Goal: Task Accomplishment & Management: Complete application form

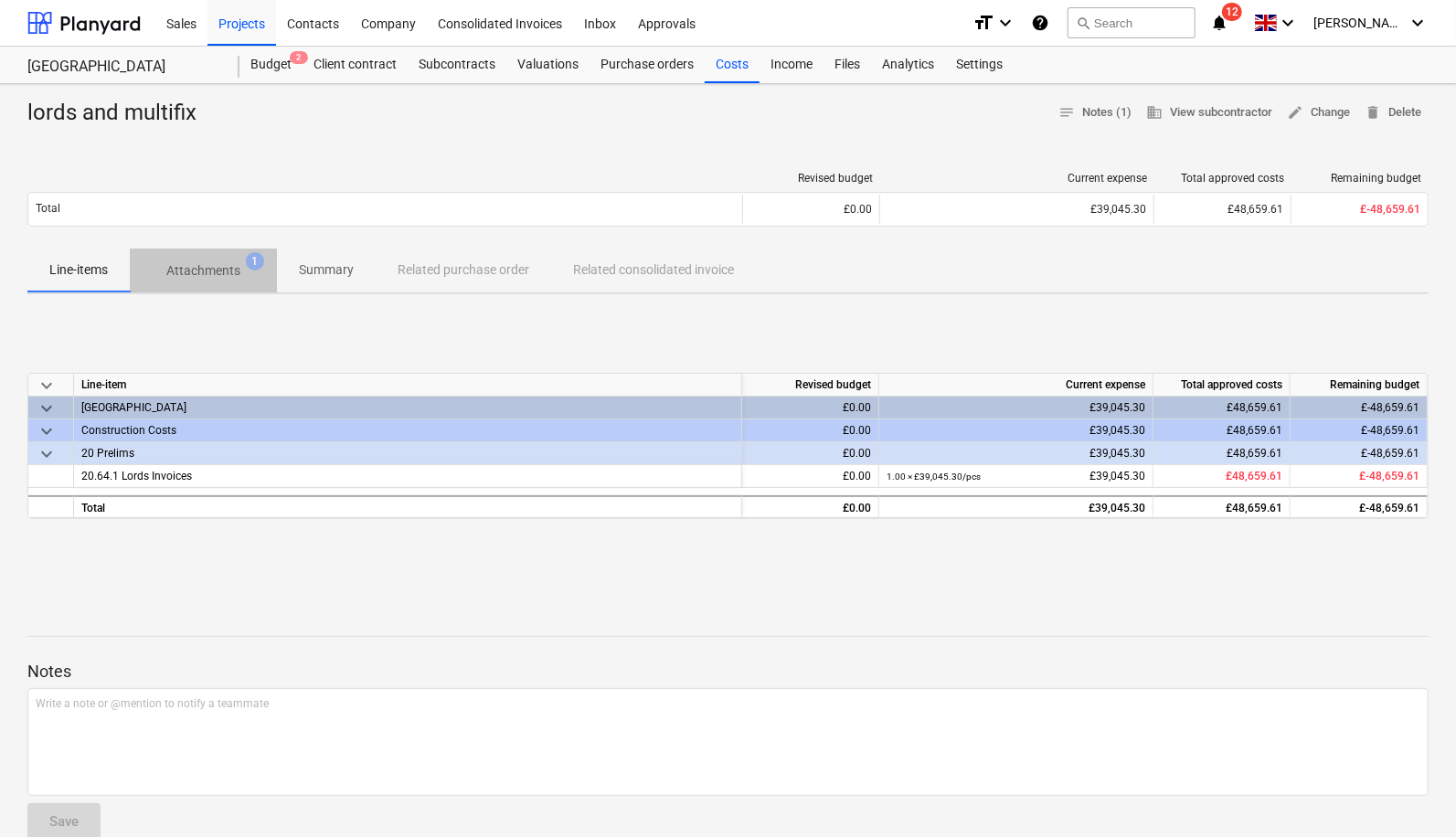
click at [220, 274] on p "Attachments" at bounding box center [203, 271] width 74 height 19
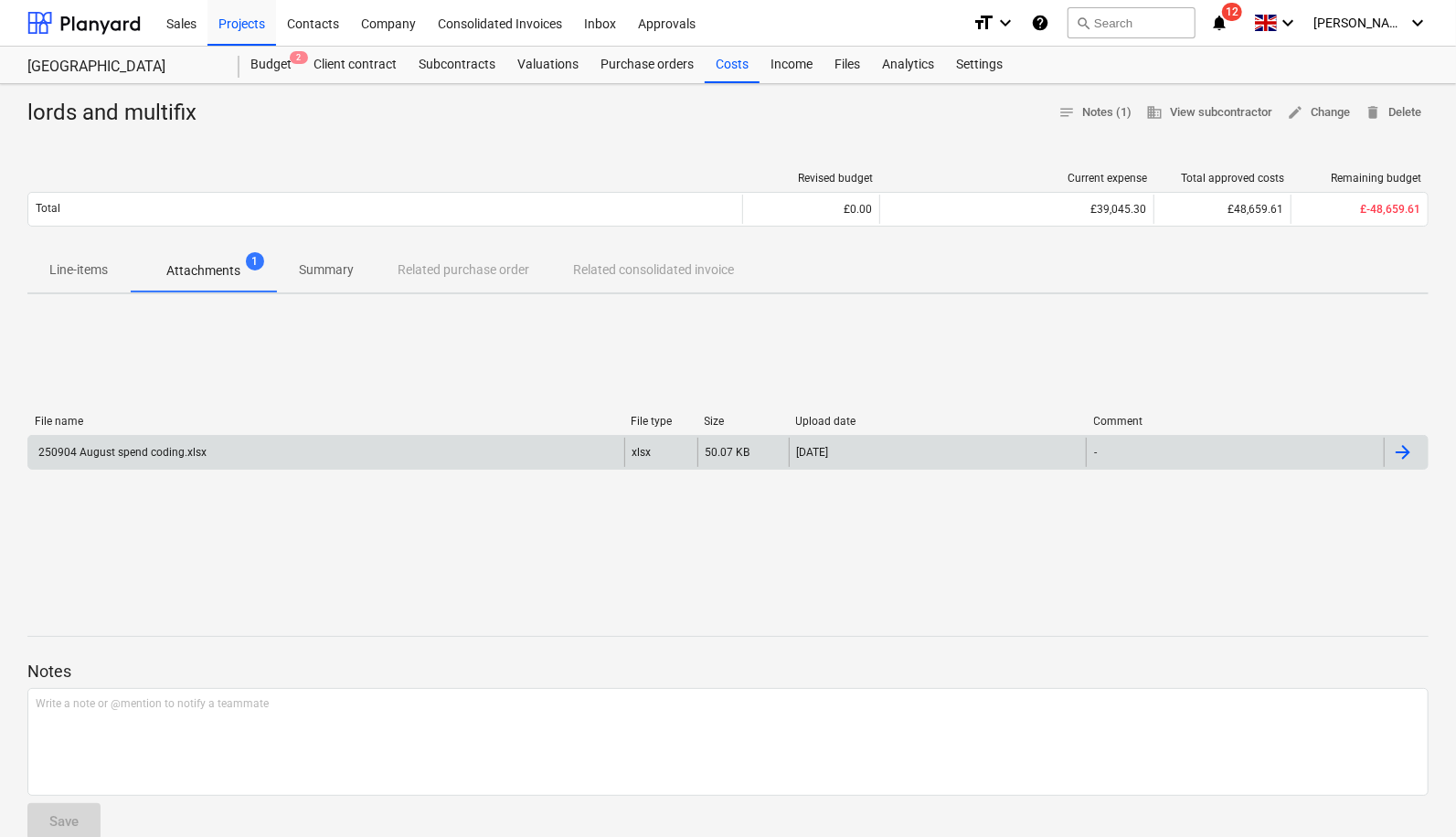
click at [184, 441] on div "250904 August spend coding.xlsx" at bounding box center [326, 452] width 596 height 29
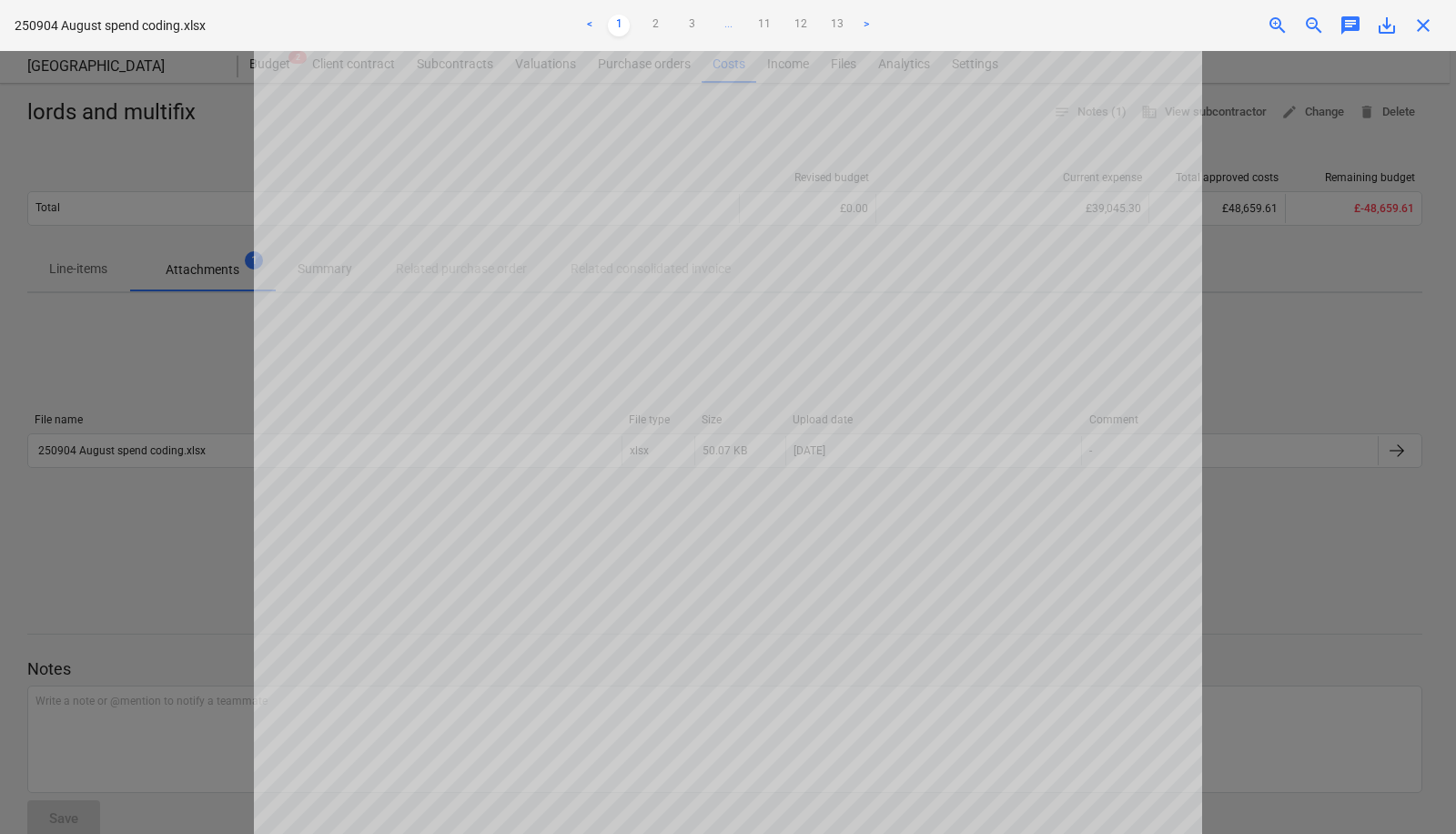
click at [95, 84] on div at bounding box center [728, 443] width 1456 height 783
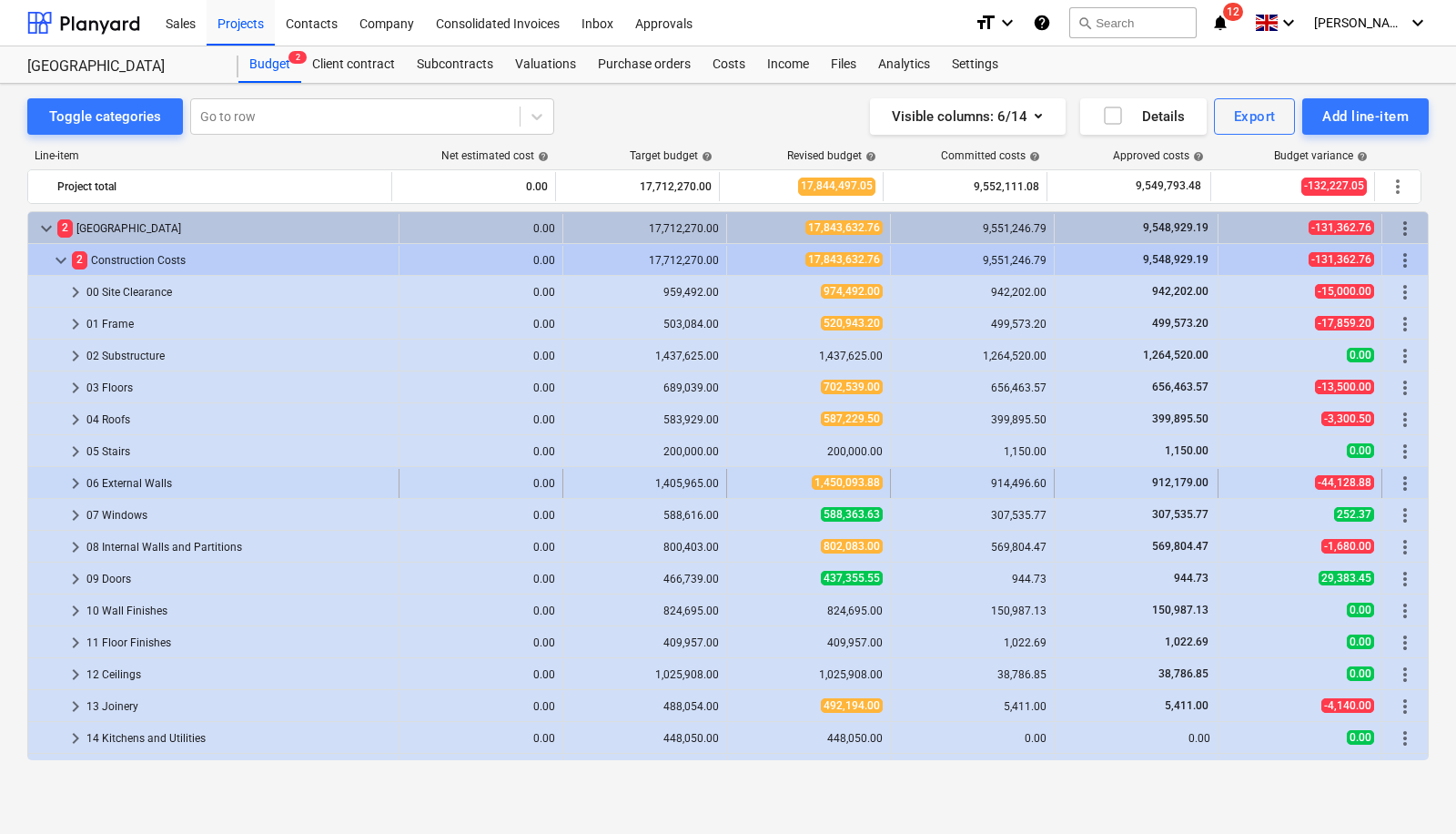
click at [71, 479] on span "keyboard_arrow_right" at bounding box center [75, 483] width 22 height 22
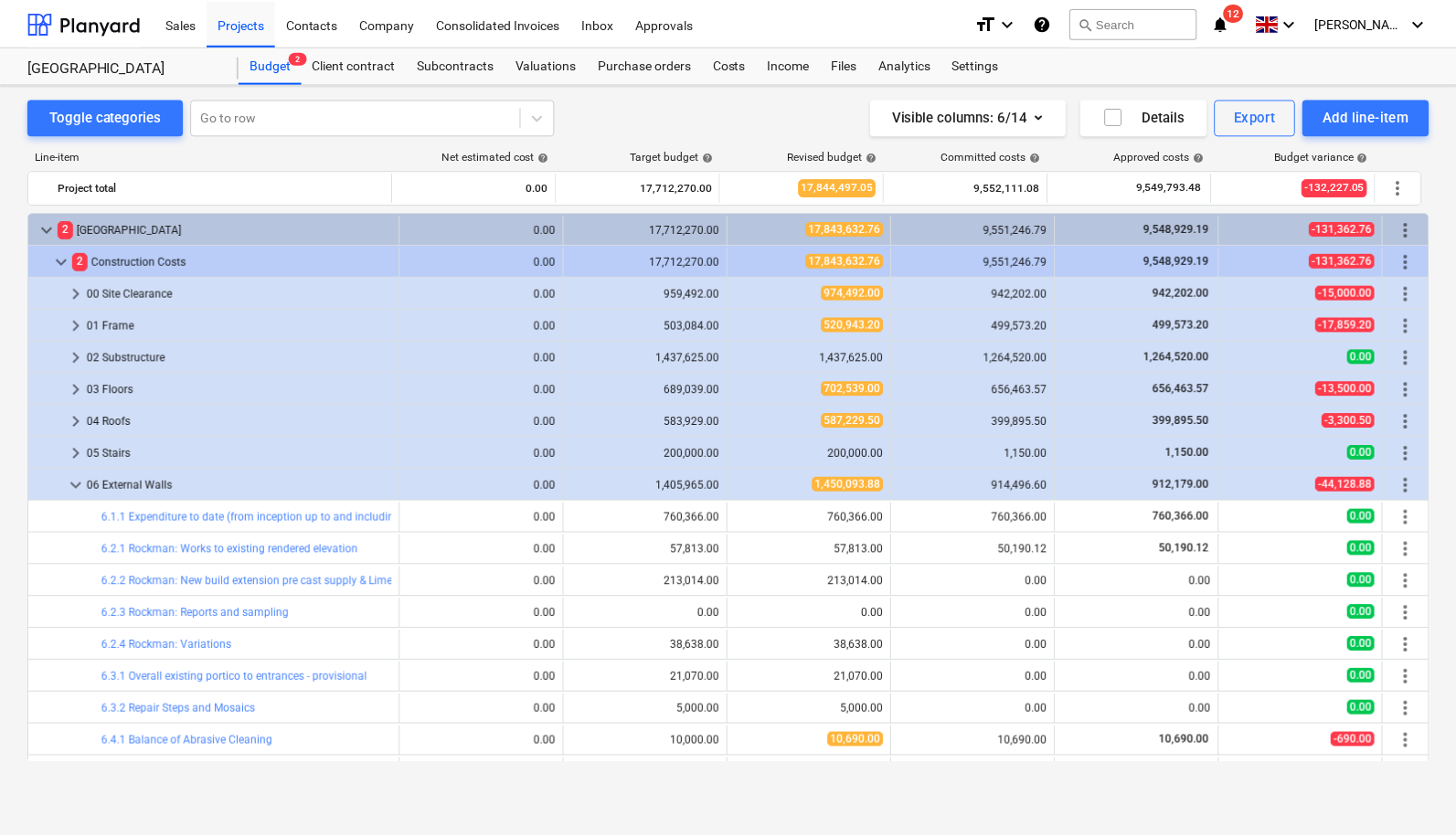
scroll to position [489, 0]
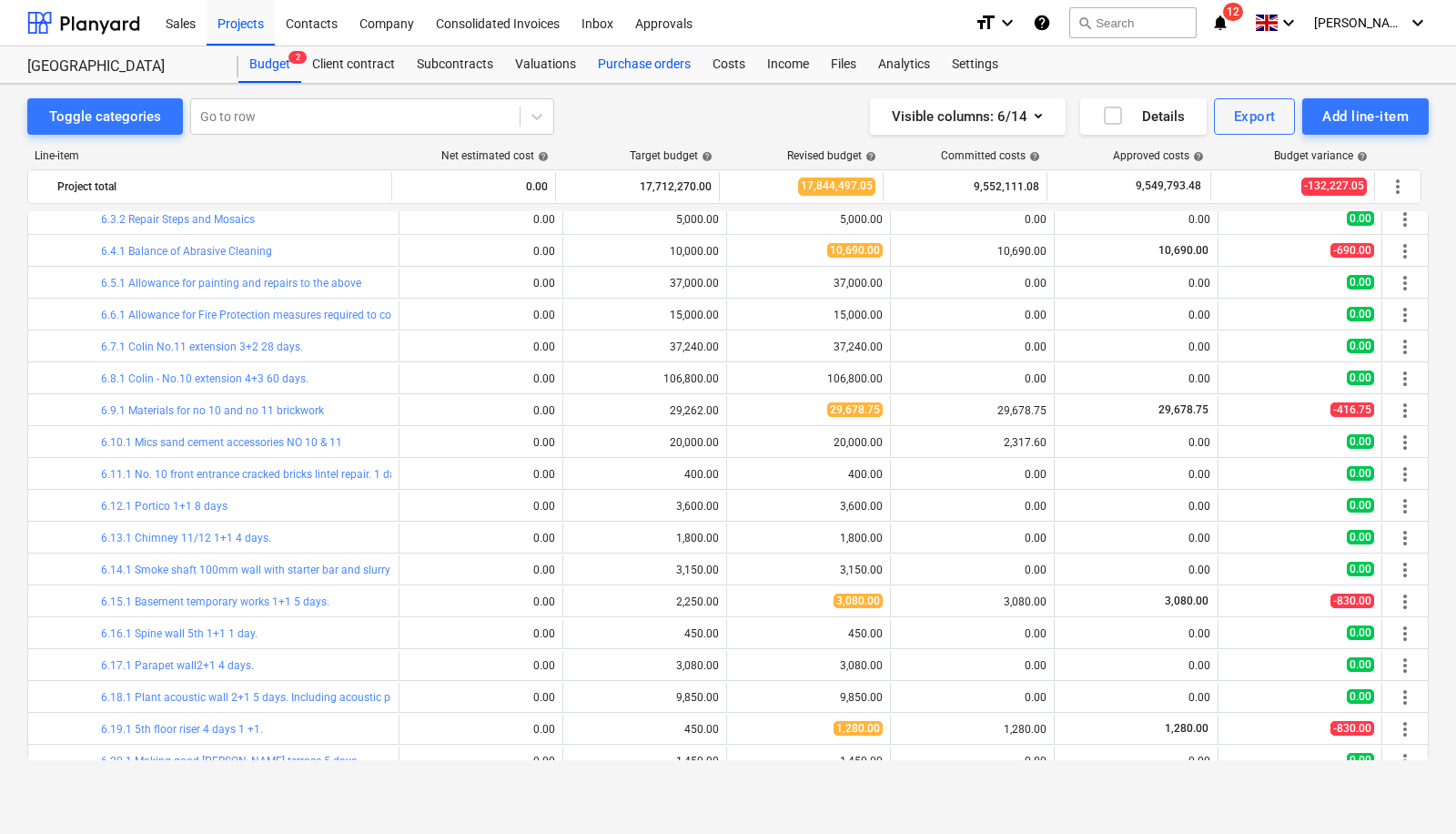
click at [636, 64] on div "Purchase orders" at bounding box center [644, 65] width 115 height 37
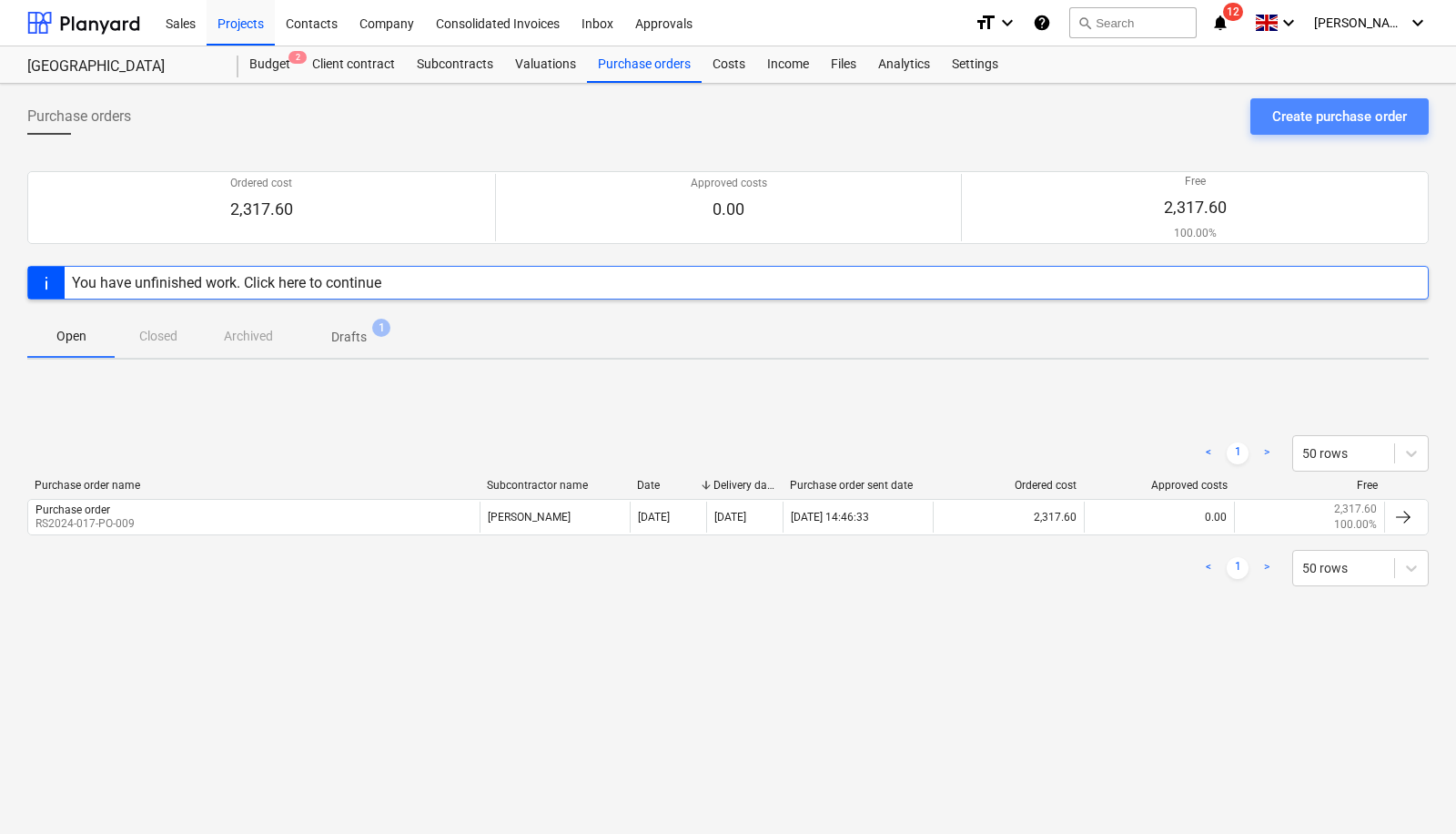
click at [1364, 116] on div "Create purchase order" at bounding box center [1339, 117] width 135 height 24
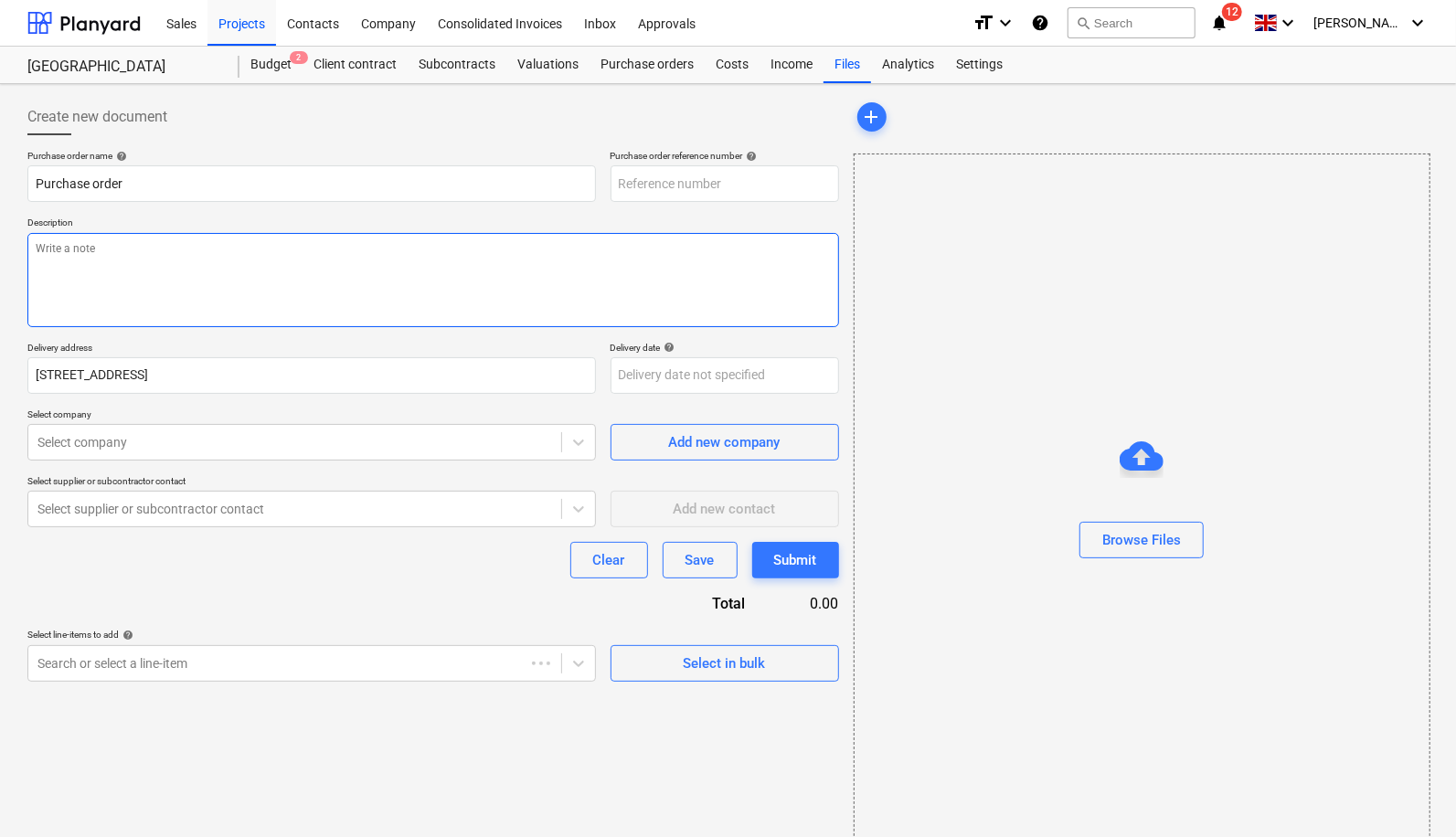
type textarea "x"
type input "RS2024-017-PO-011"
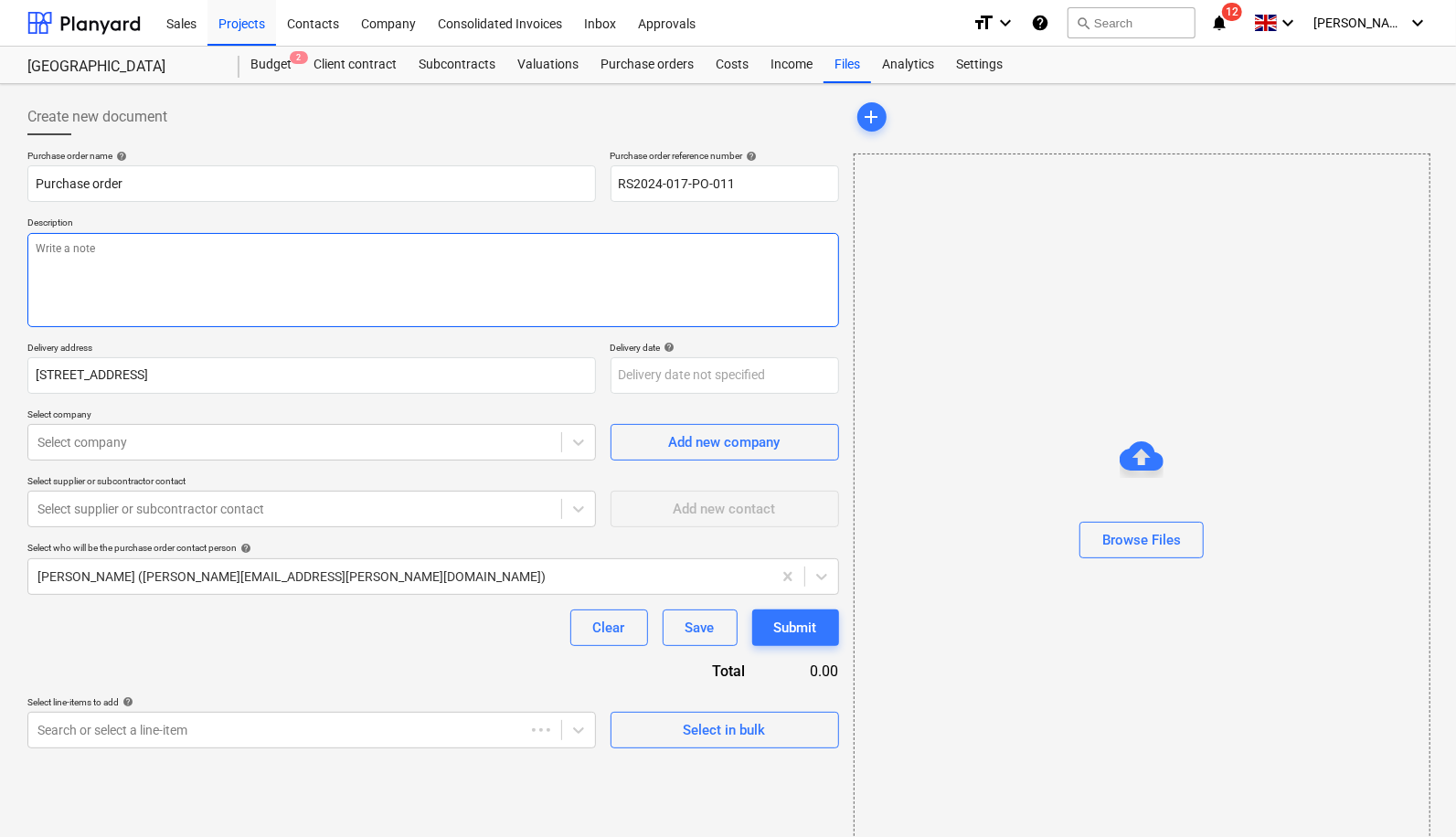
click at [448, 292] on textarea at bounding box center [432, 280] width 812 height 94
type textarea "x"
type textarea "b"
type textarea "x"
type textarea "bu"
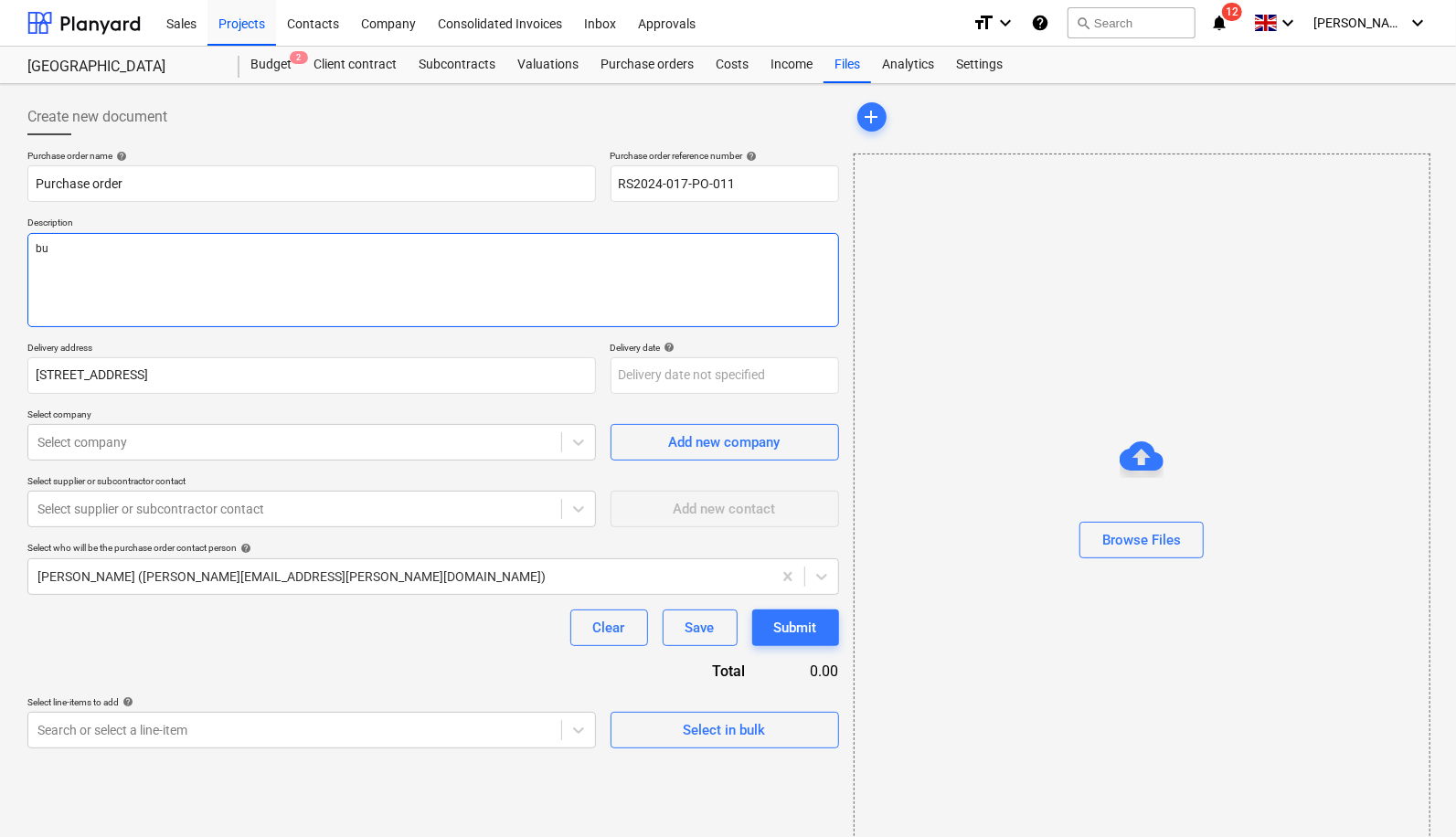
type textarea "x"
type textarea "[PERSON_NAME]"
type textarea "x"
type textarea "buil"
type textarea "x"
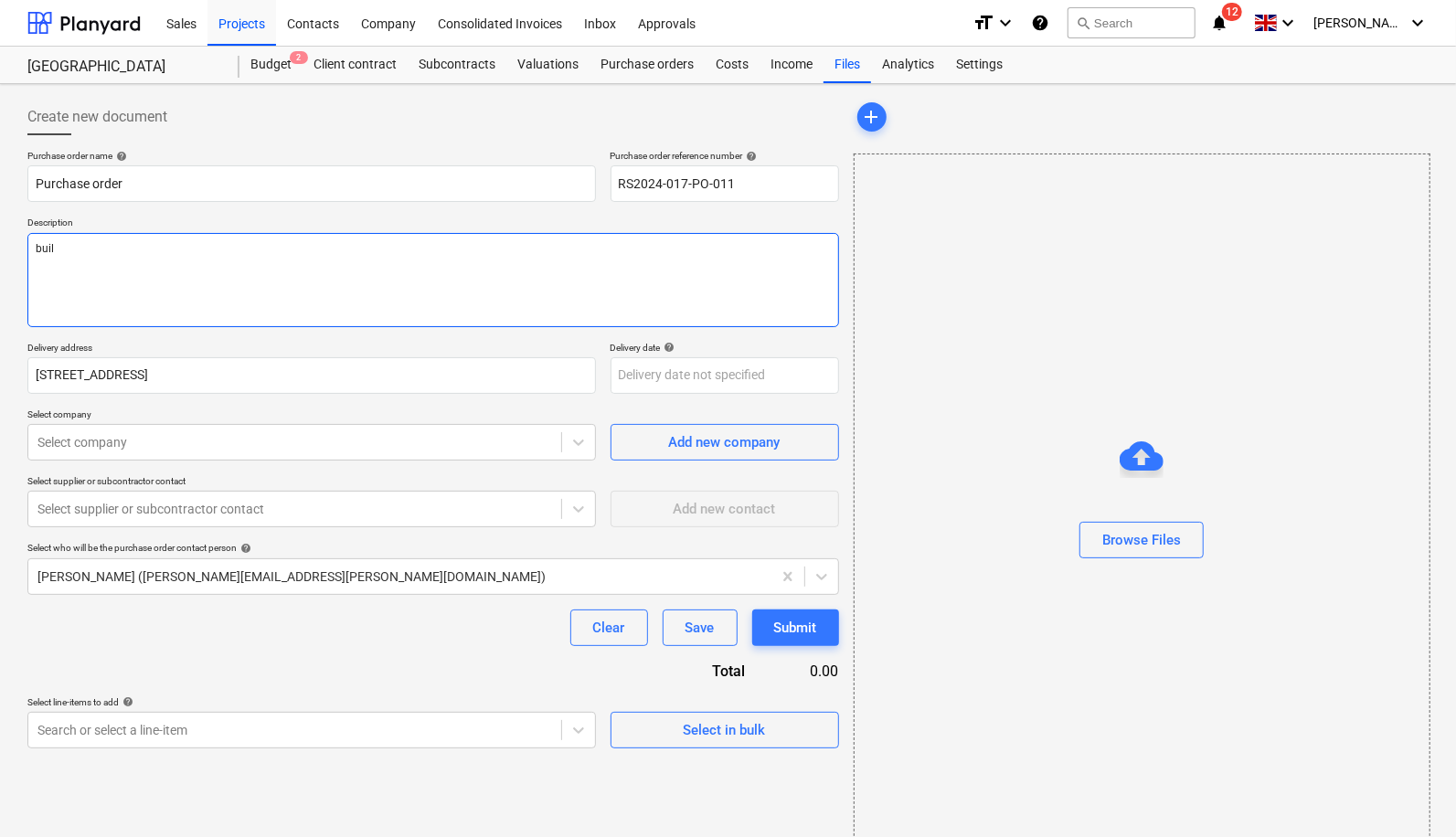
type textarea "build"
type textarea "x"
type textarea "buildi"
type textarea "x"
type textarea "buildij"
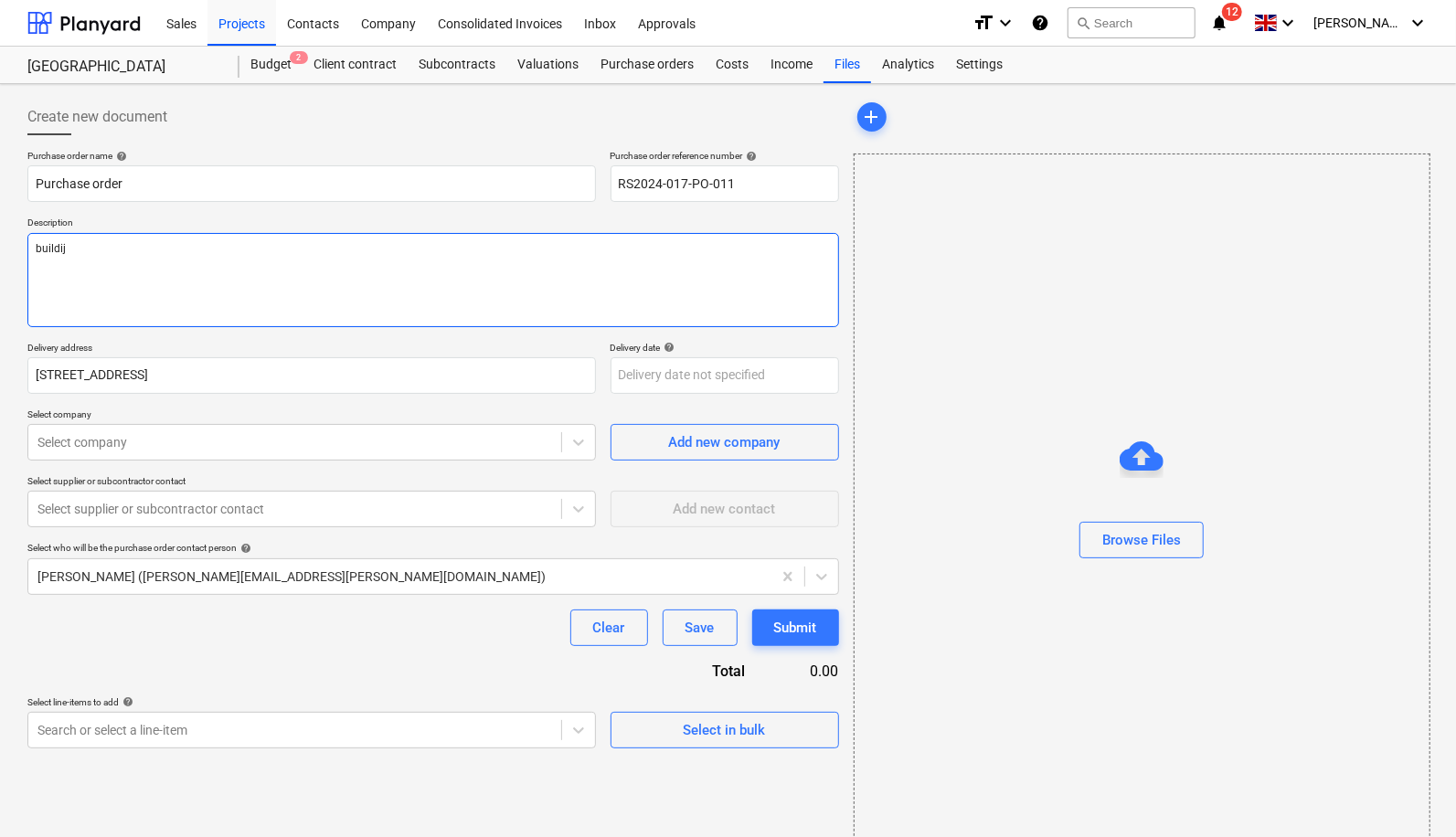
type textarea "x"
type textarea "buildijg"
type textarea "x"
type textarea "buildijgb"
type textarea "x"
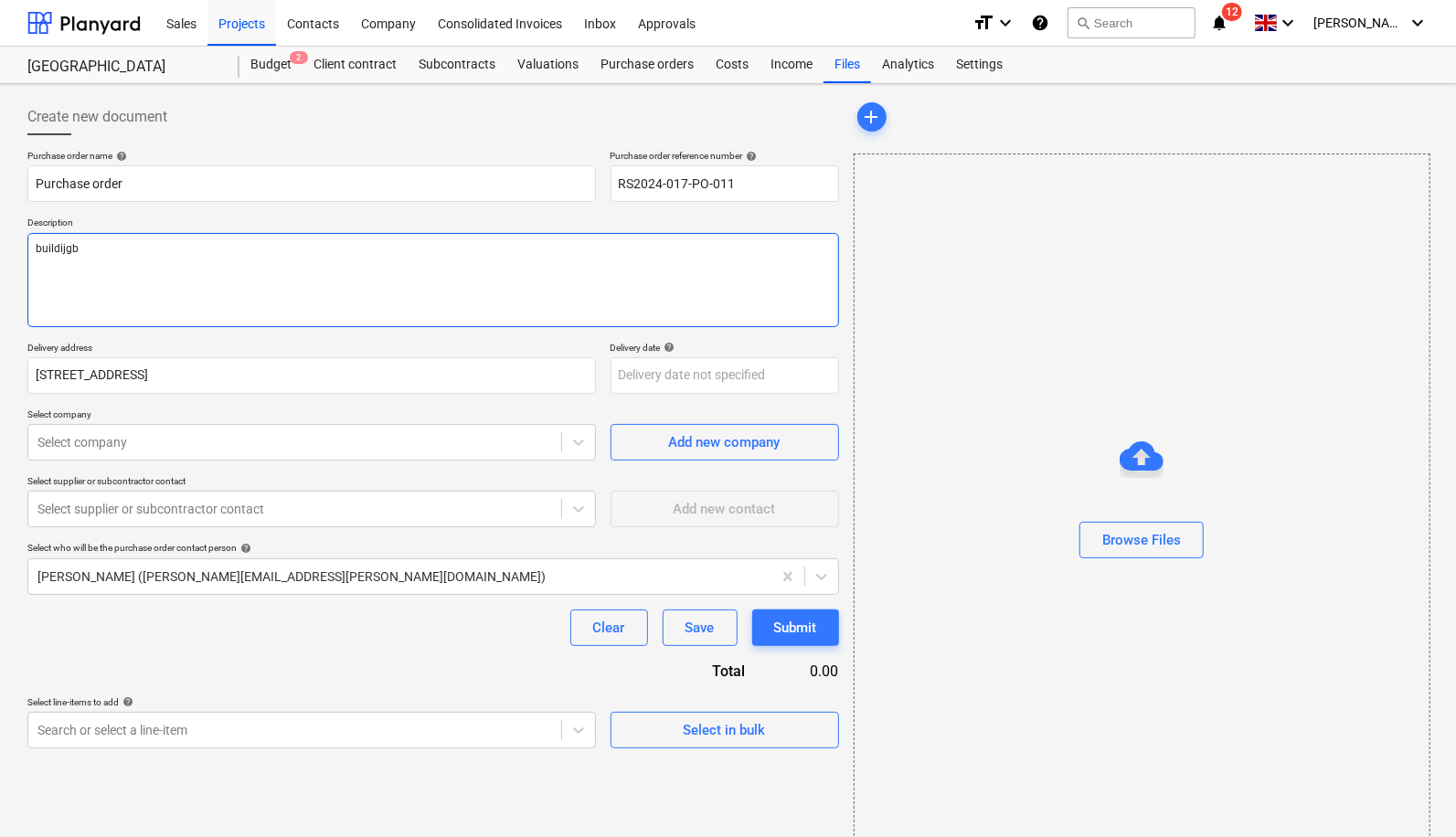
type textarea "buildijgb"
type textarea "x"
type textarea "buildijgb"
type textarea "x"
type textarea "buildijgb"
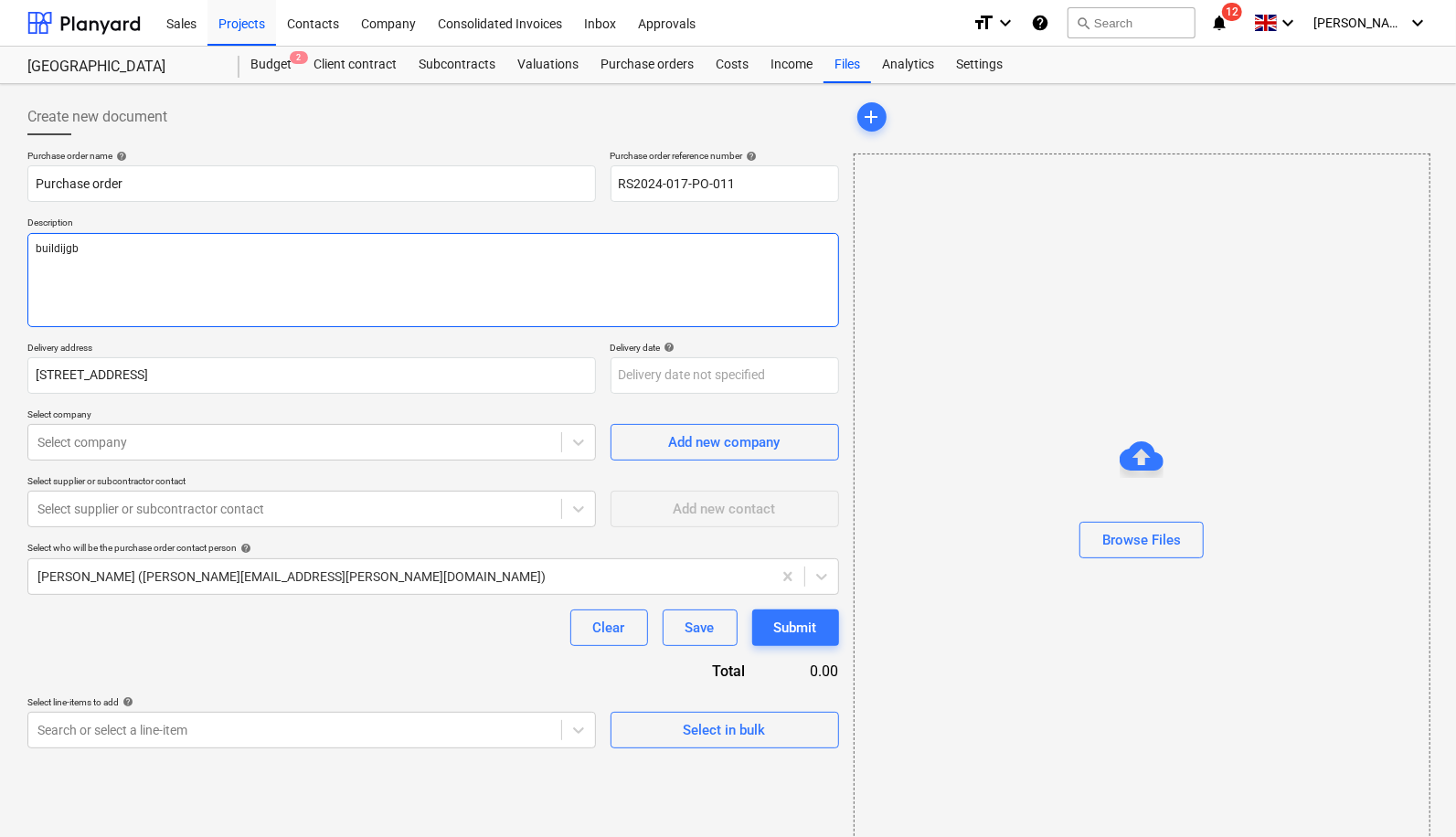
type textarea "x"
type textarea "buildijgb"
type textarea "x"
type textarea "buildijg"
type textarea "x"
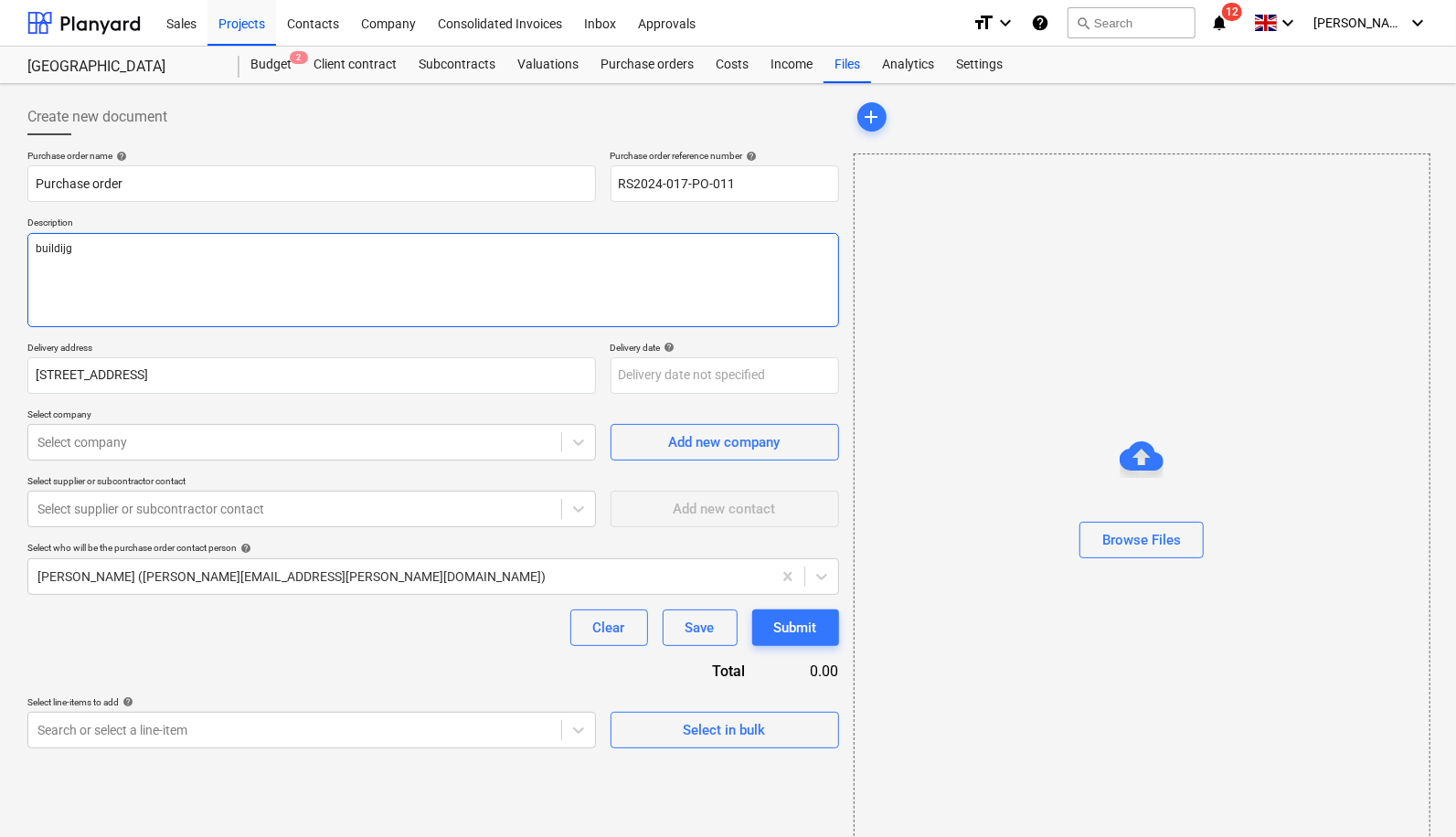
type textarea "buildij"
type textarea "x"
type textarea "buildi"
type textarea "x"
type textarea "buildin"
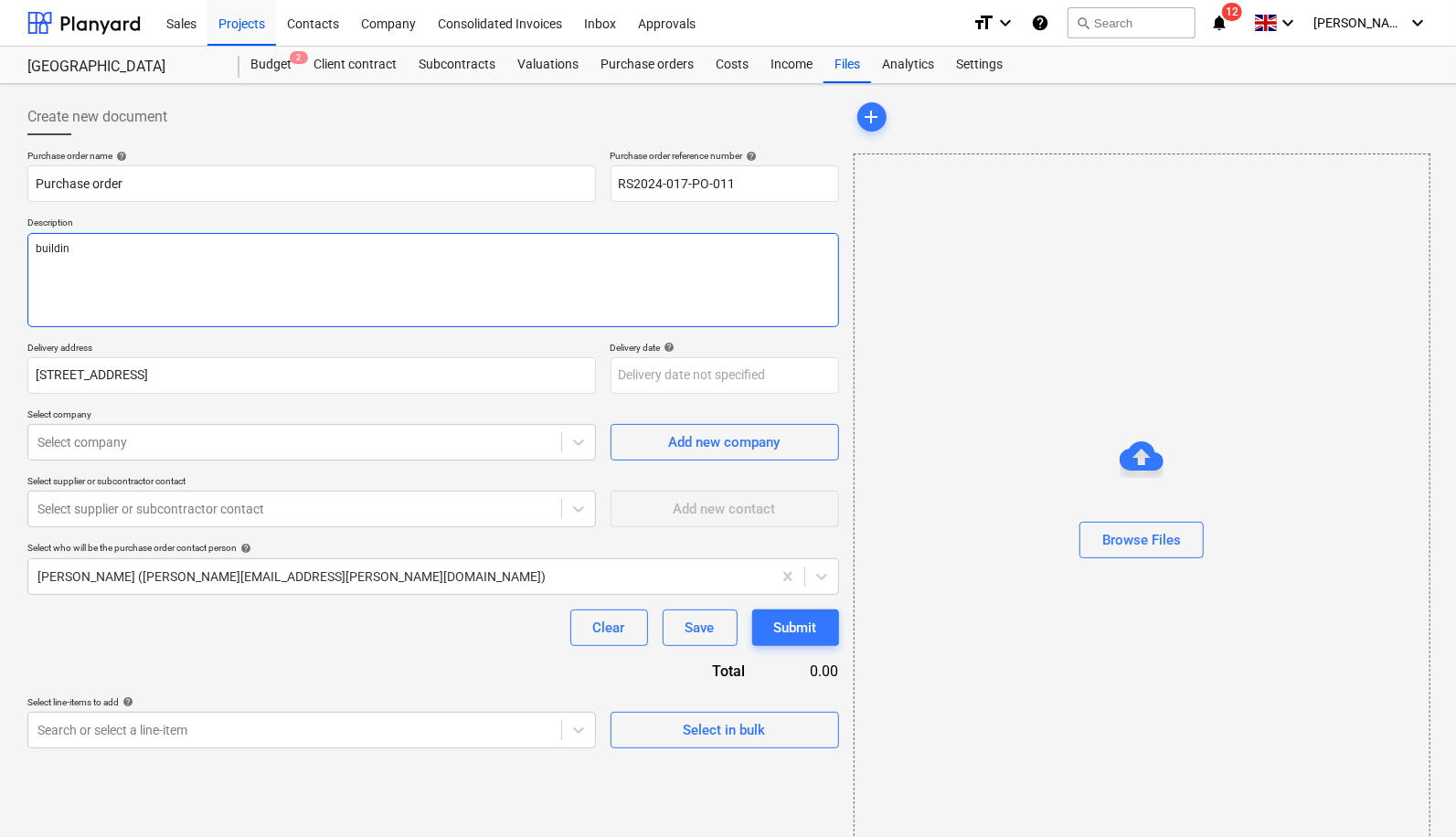
type textarea "x"
type textarea "building"
type textarea "x"
type textarea "building"
type textarea "x"
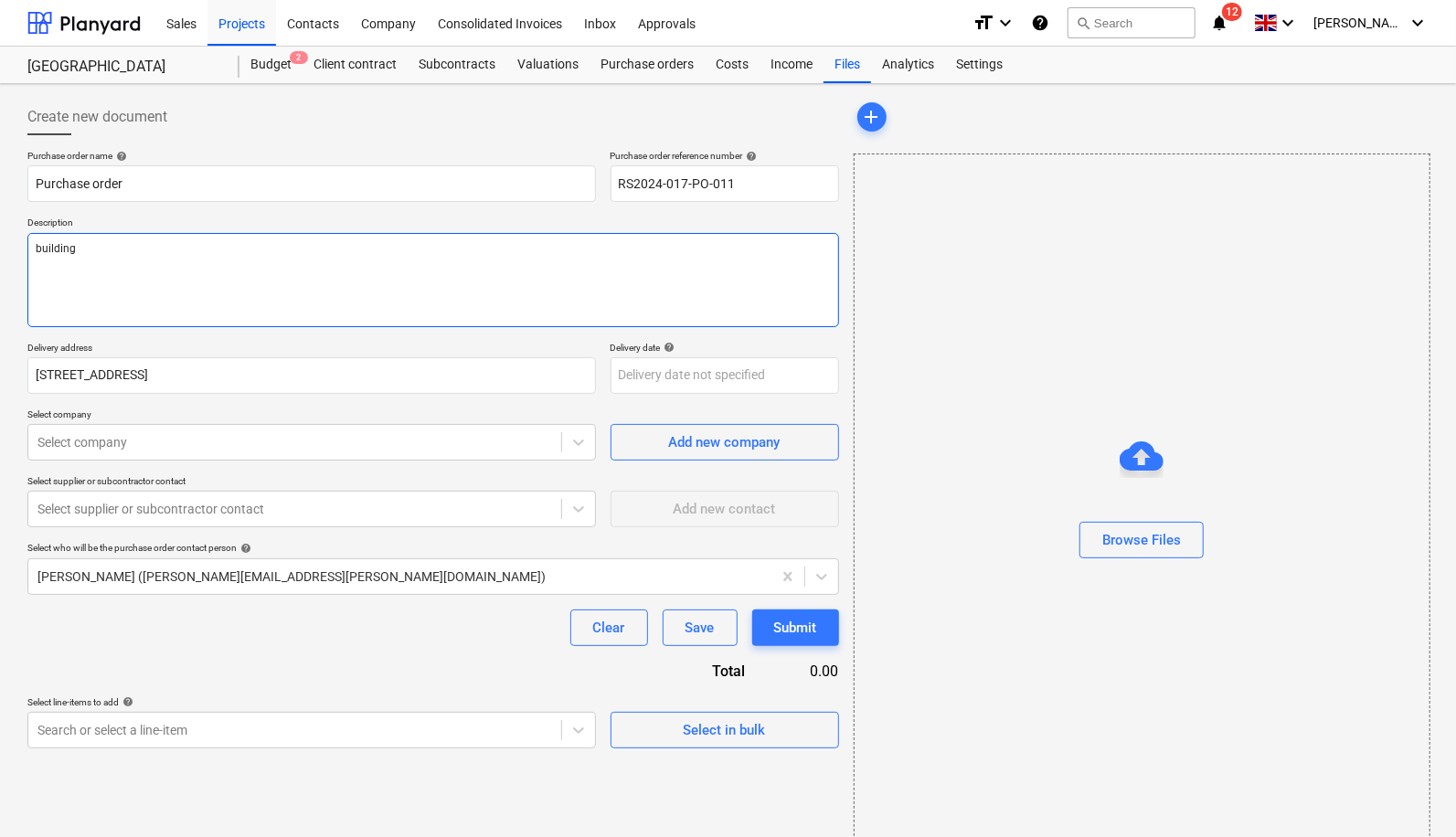
type textarea "building s"
type textarea "x"
type textarea "building sa"
type textarea "x"
type textarea "building sand"
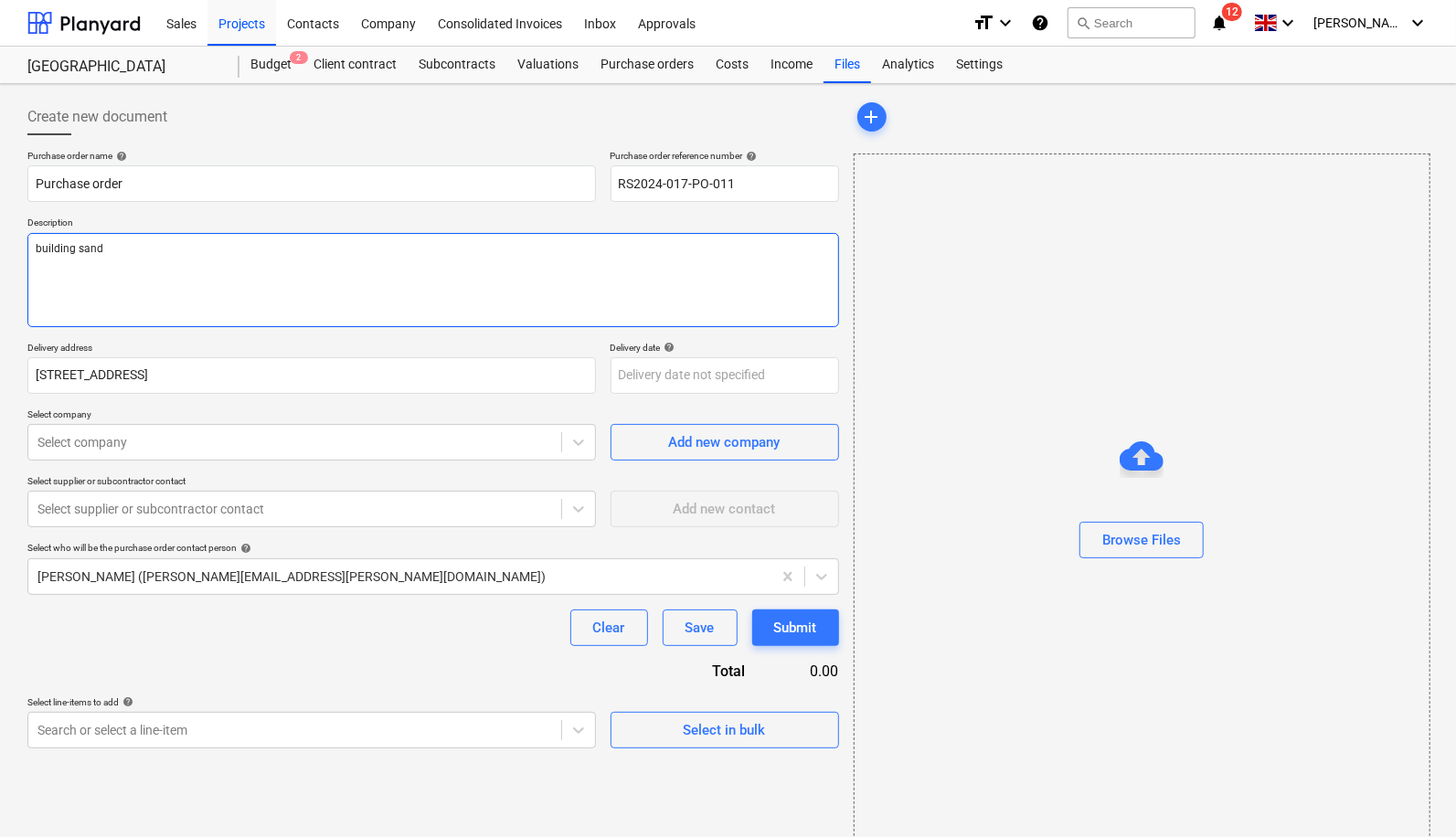
type textarea "x"
type textarea "building sand"
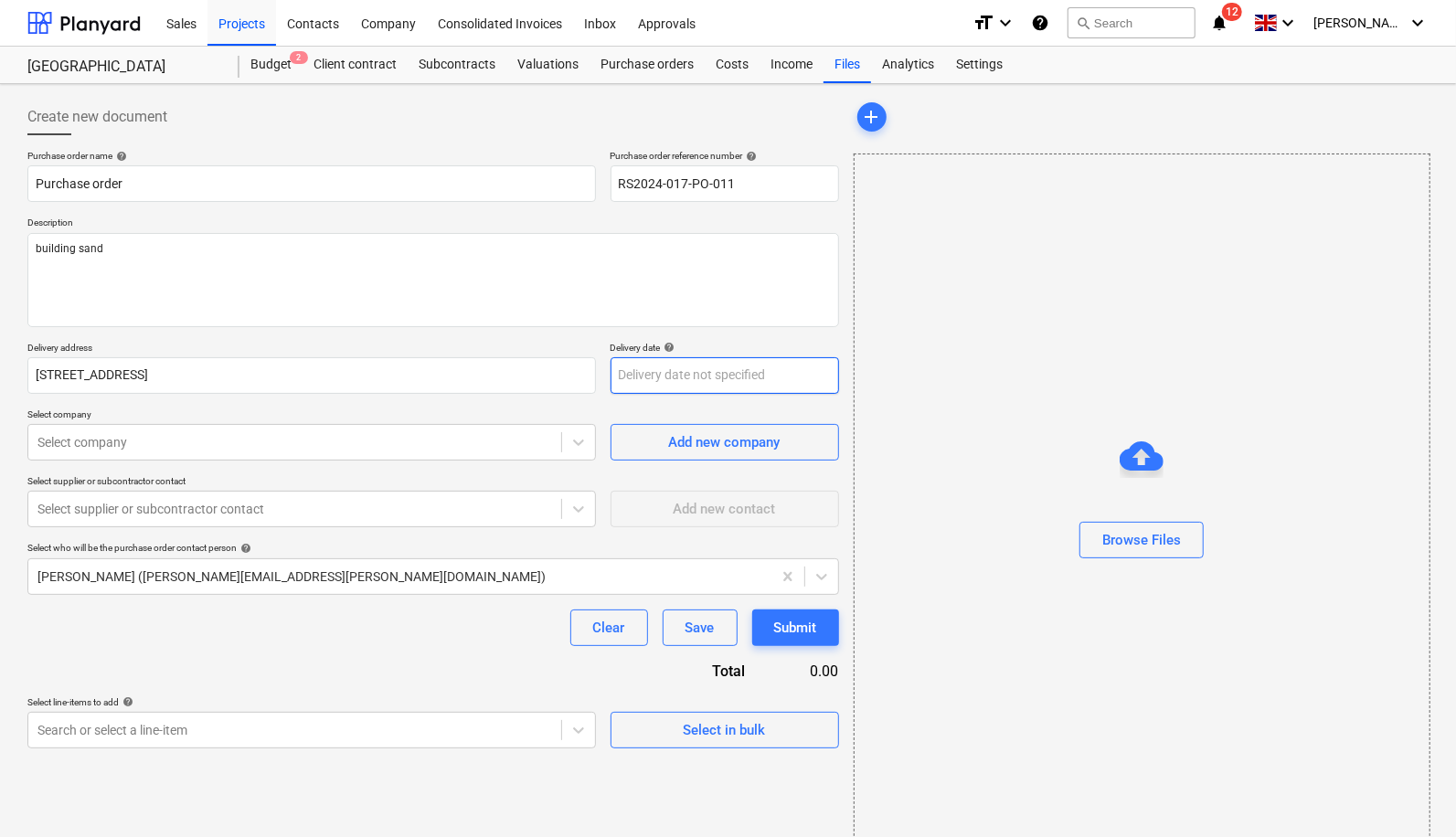
click at [671, 379] on body "Sales Projects Contacts Company Consolidated Invoices Inbox Approvals format_si…" at bounding box center [728, 418] width 1456 height 837
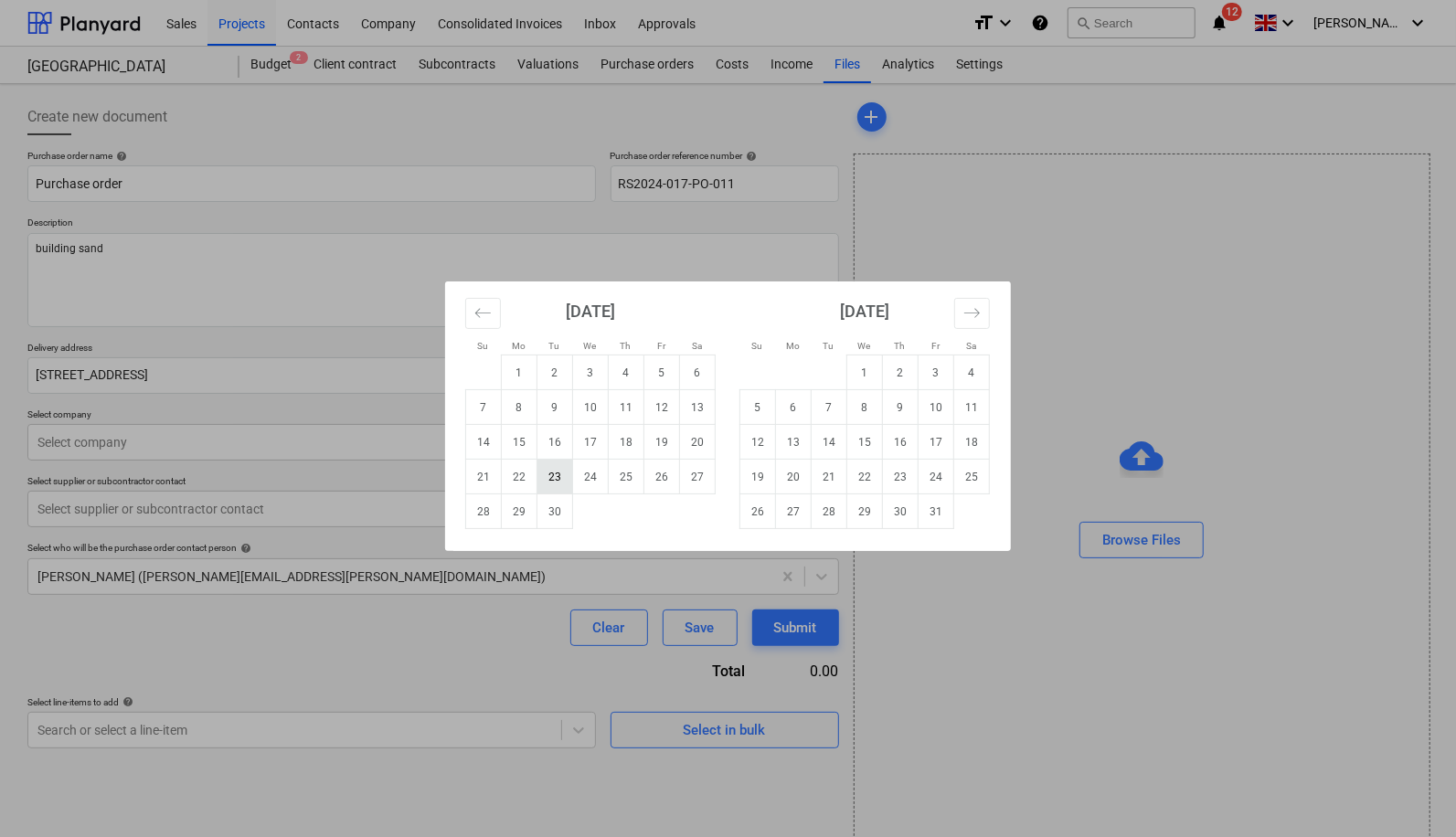
click at [541, 469] on td "23" at bounding box center [554, 477] width 36 height 35
type textarea "x"
type input "[DATE]"
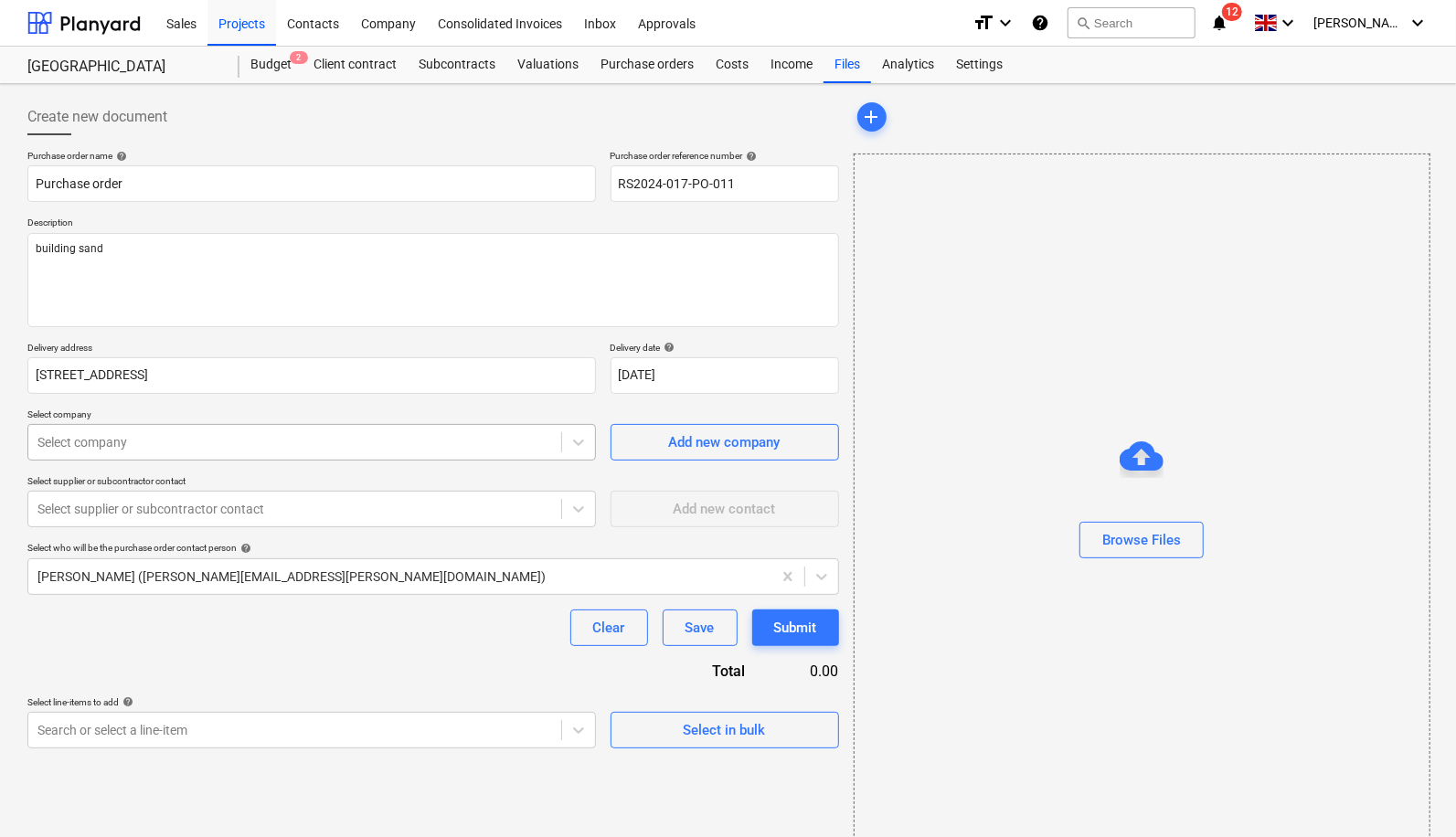
click at [379, 433] on div at bounding box center [295, 442] width 515 height 18
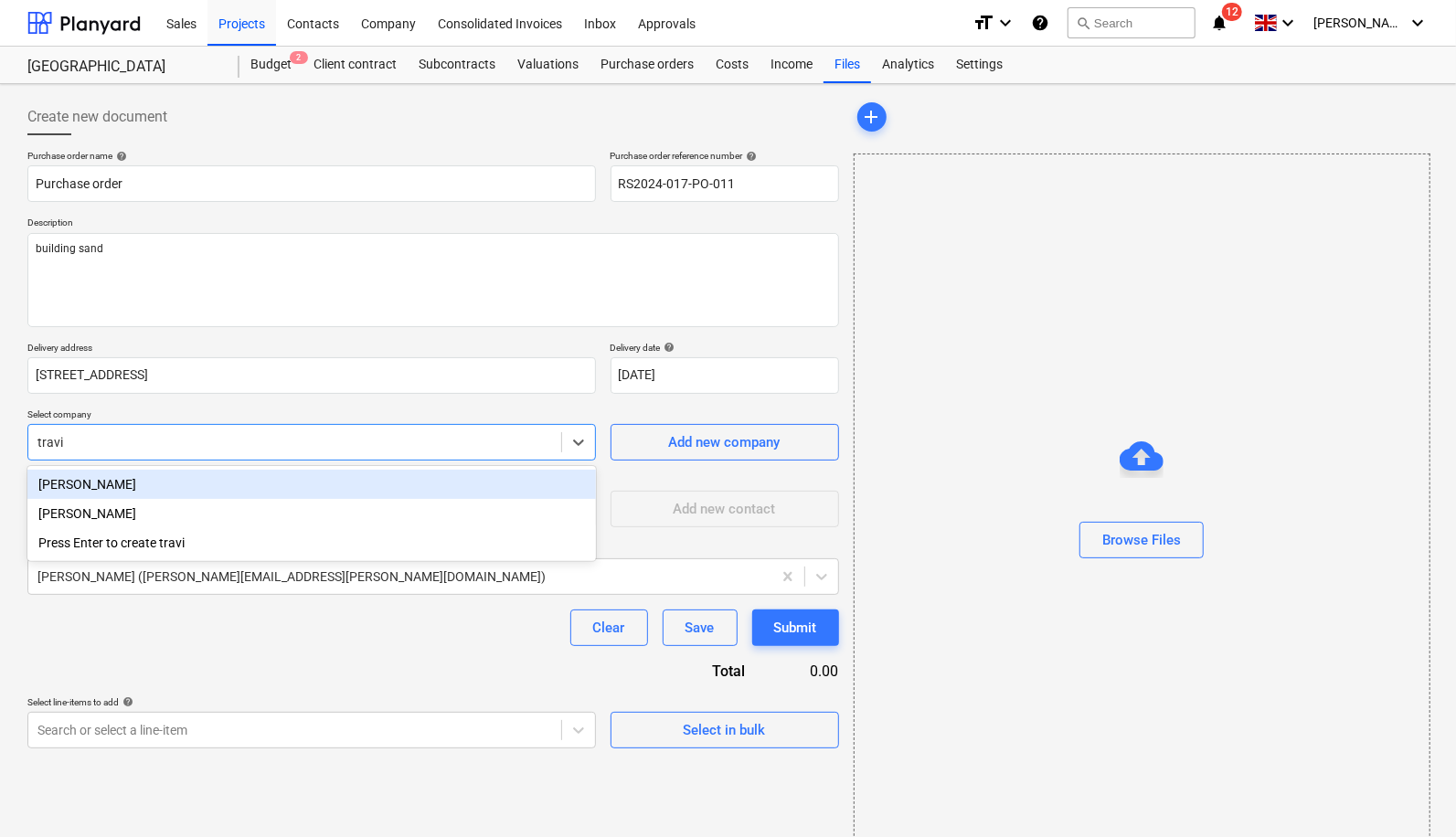
type input "[PERSON_NAME]"
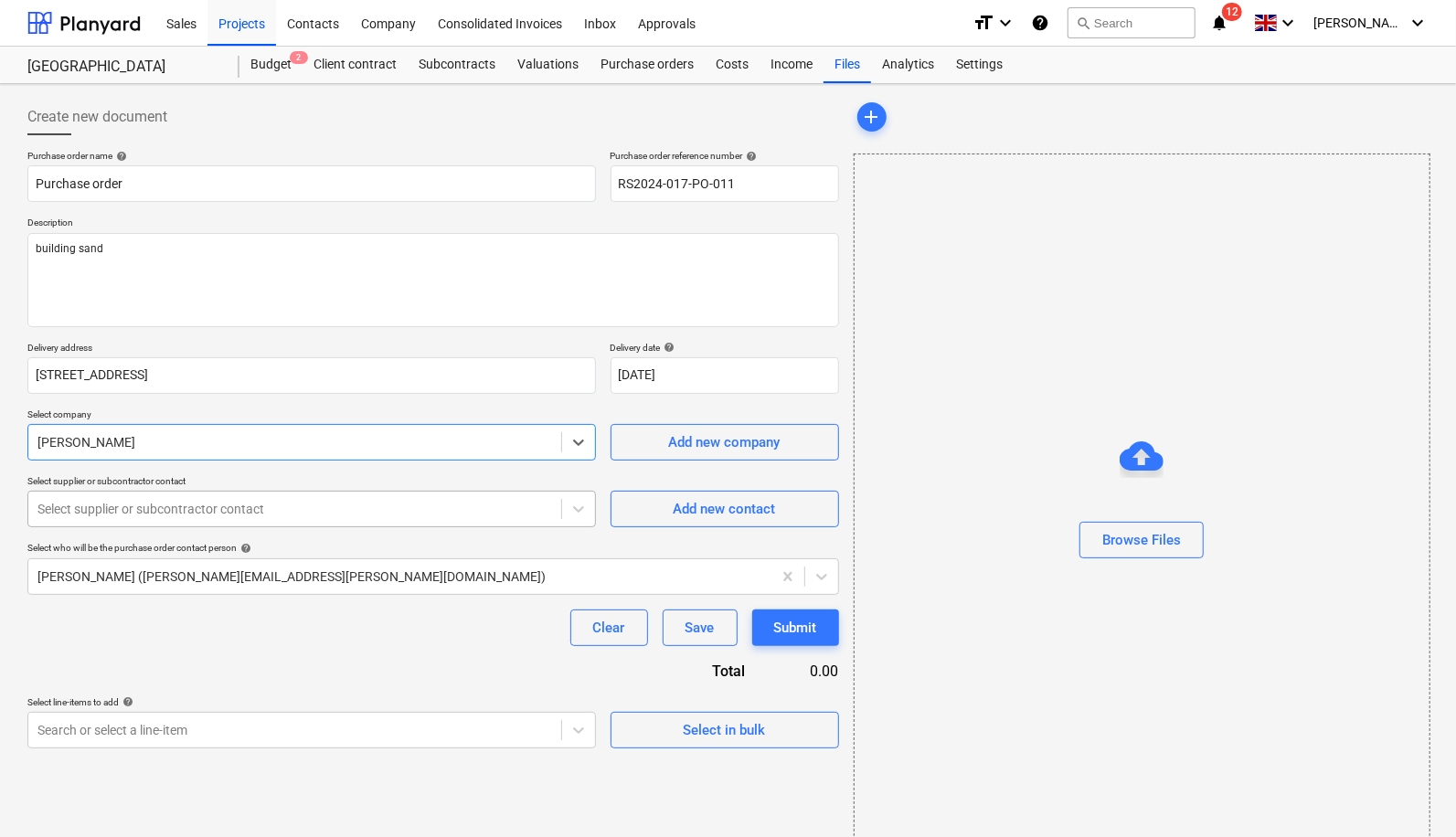
click at [441, 514] on div at bounding box center [295, 509] width 515 height 18
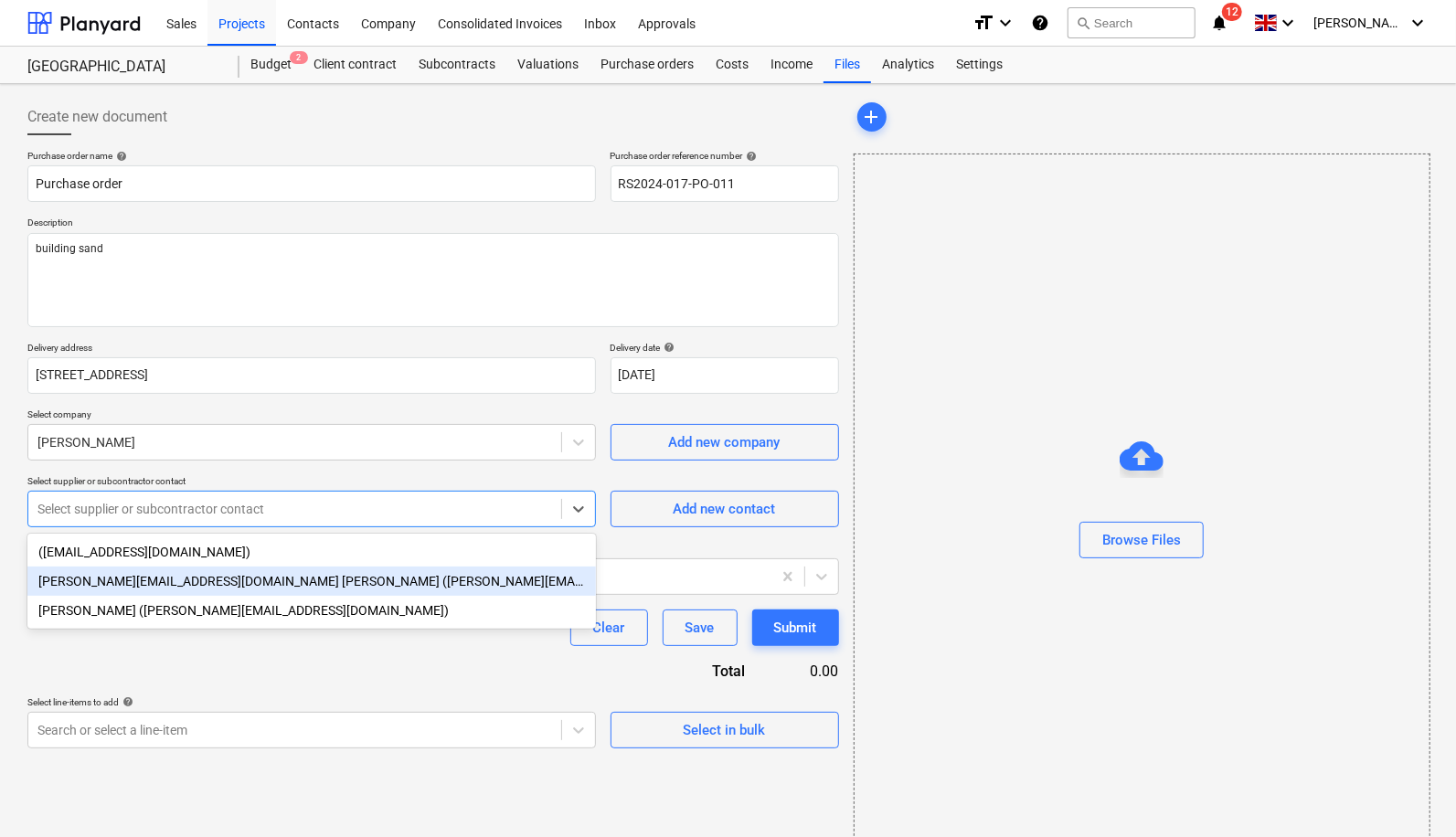
click at [453, 583] on div "[PERSON_NAME][EMAIL_ADDRESS][DOMAIN_NAME] [PERSON_NAME] ([PERSON_NAME][EMAIL_AD…" at bounding box center [311, 582] width 568 height 29
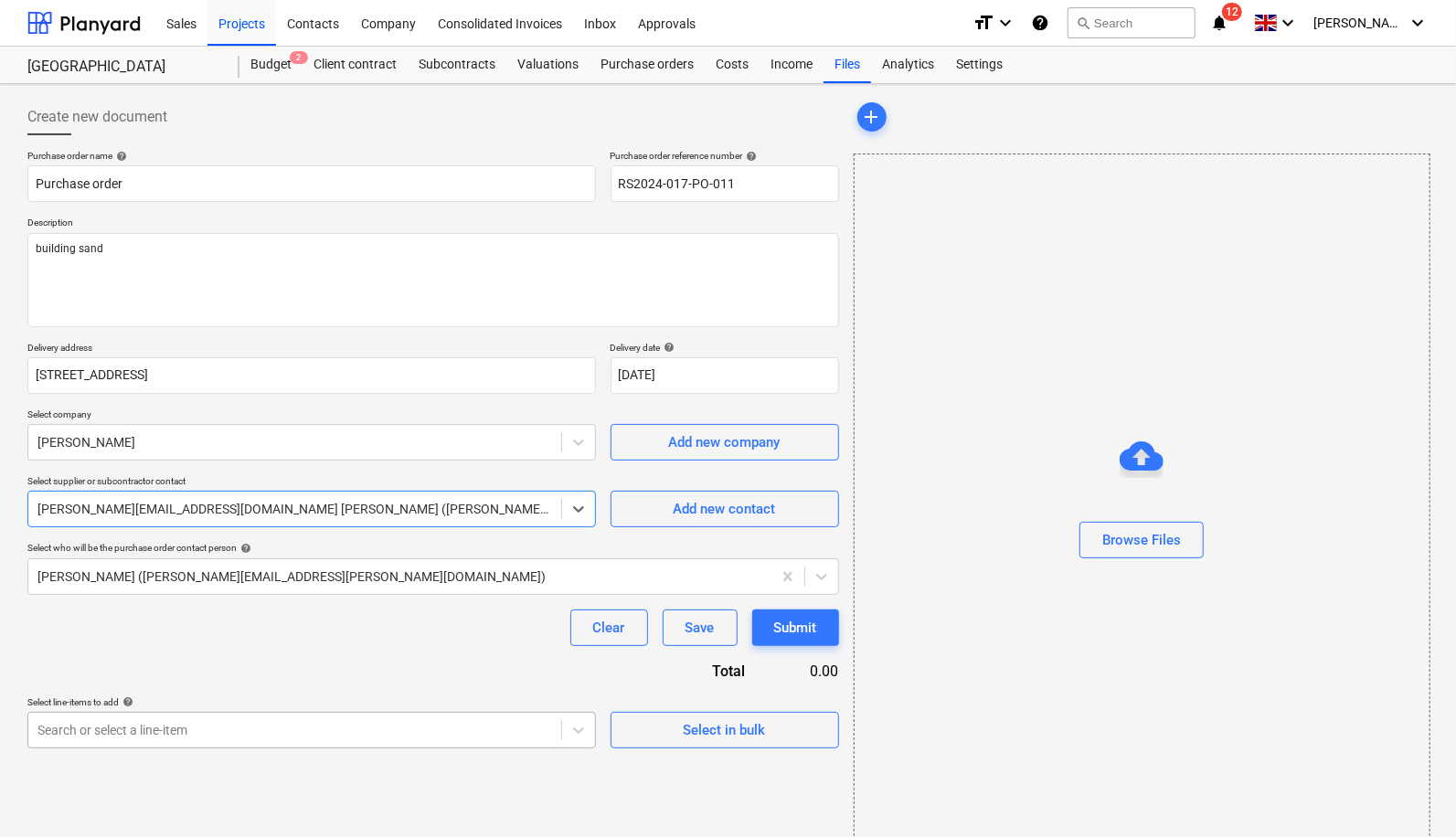
click at [457, 722] on body "Sales Projects Contacts Company Consolidated Invoices Inbox Approvals format_si…" at bounding box center [728, 418] width 1456 height 837
type textarea "x"
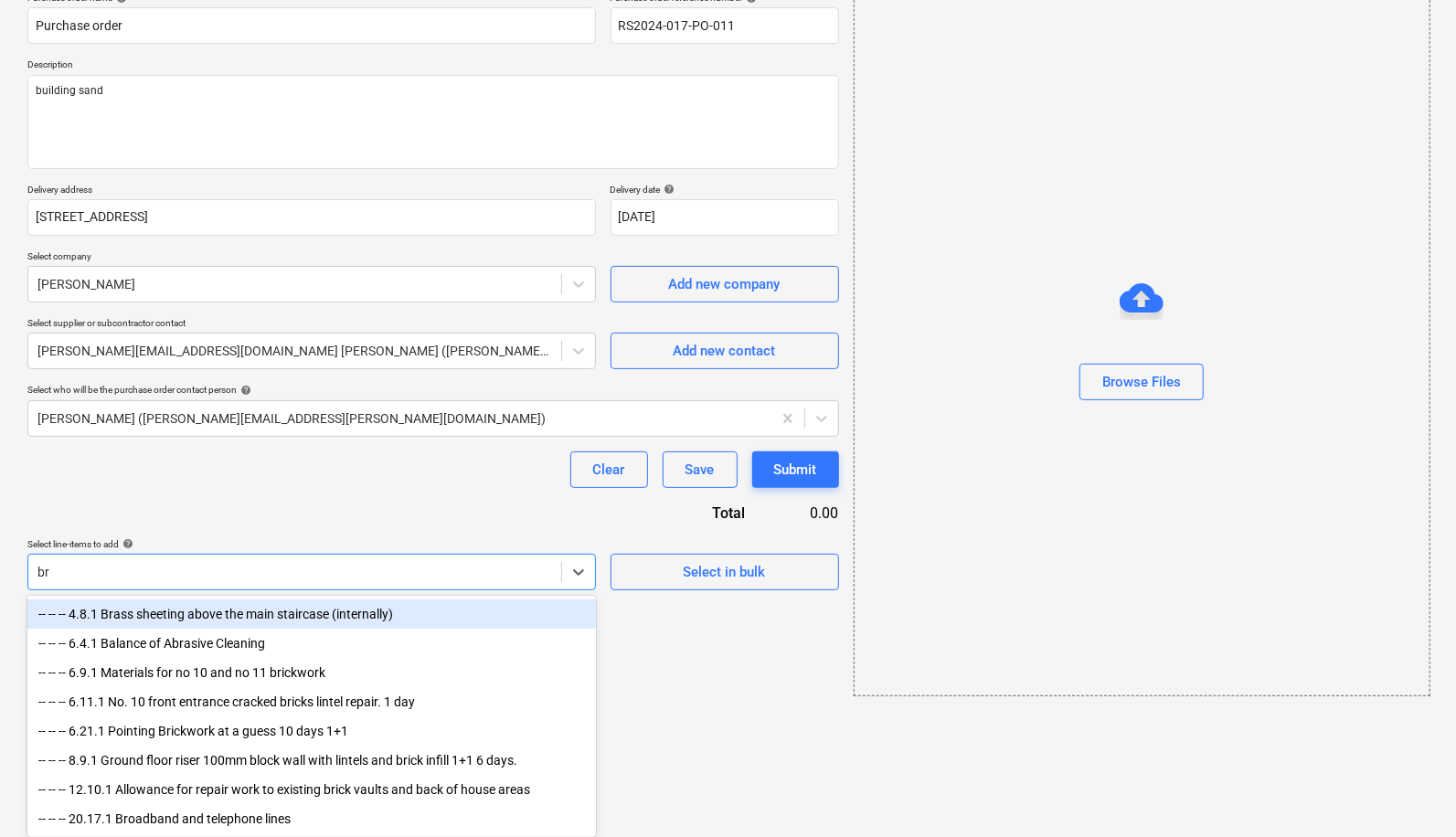
scroll to position [73, 0]
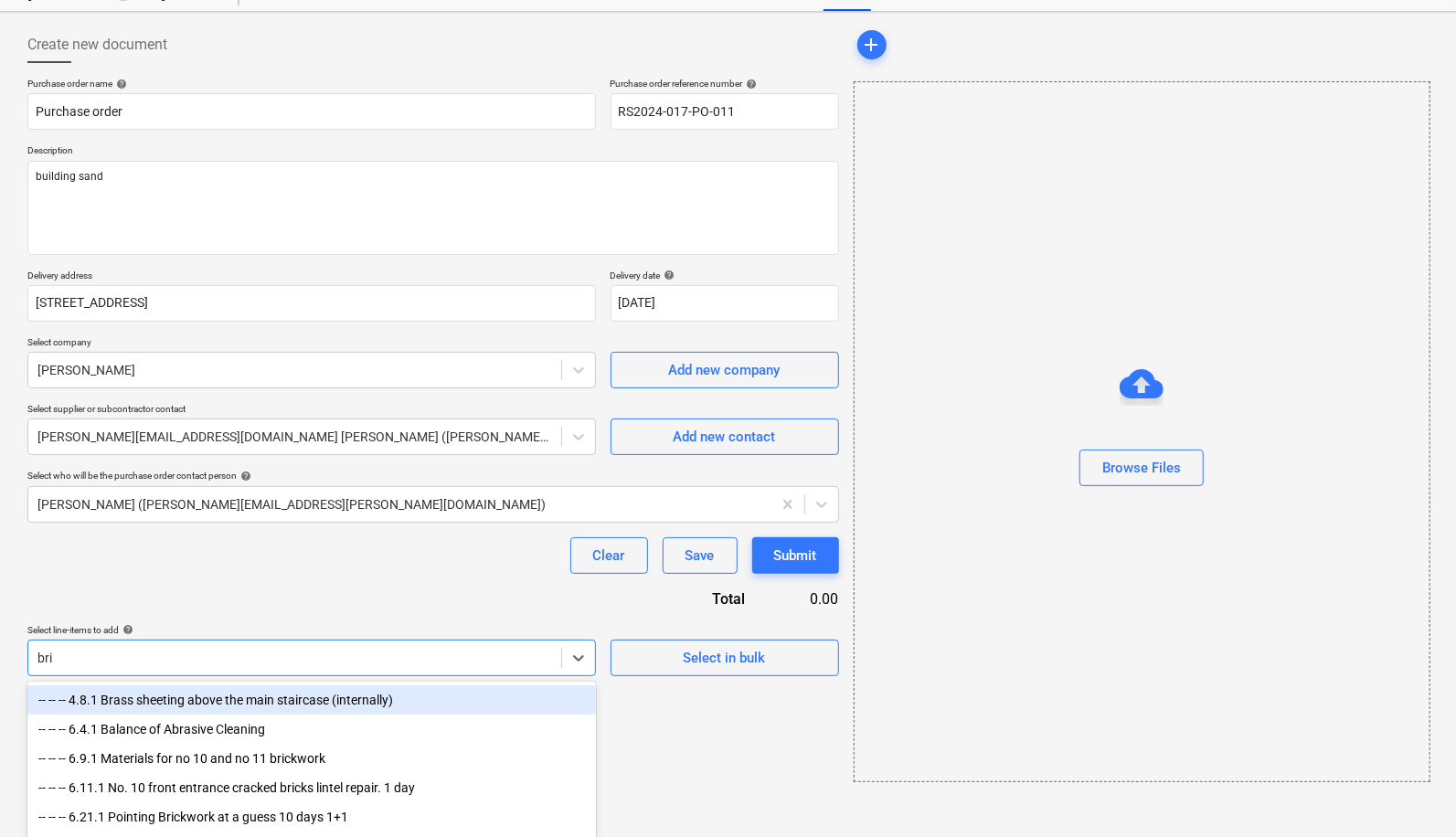
type input "bric"
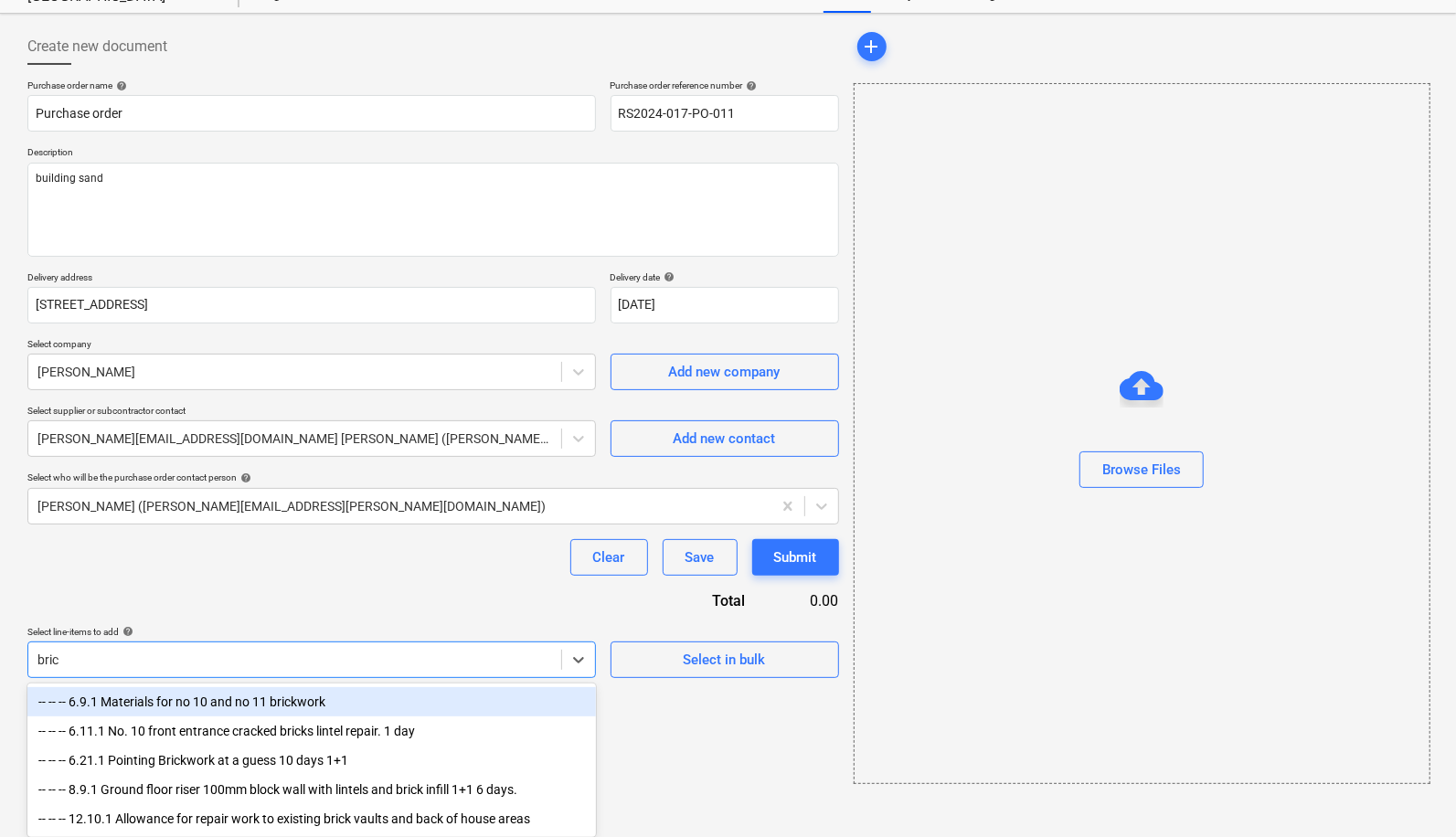
click at [370, 709] on div "-- -- -- 6.9.1 Materials for no 10 and no 11 brickwork" at bounding box center [311, 702] width 568 height 29
type textarea "x"
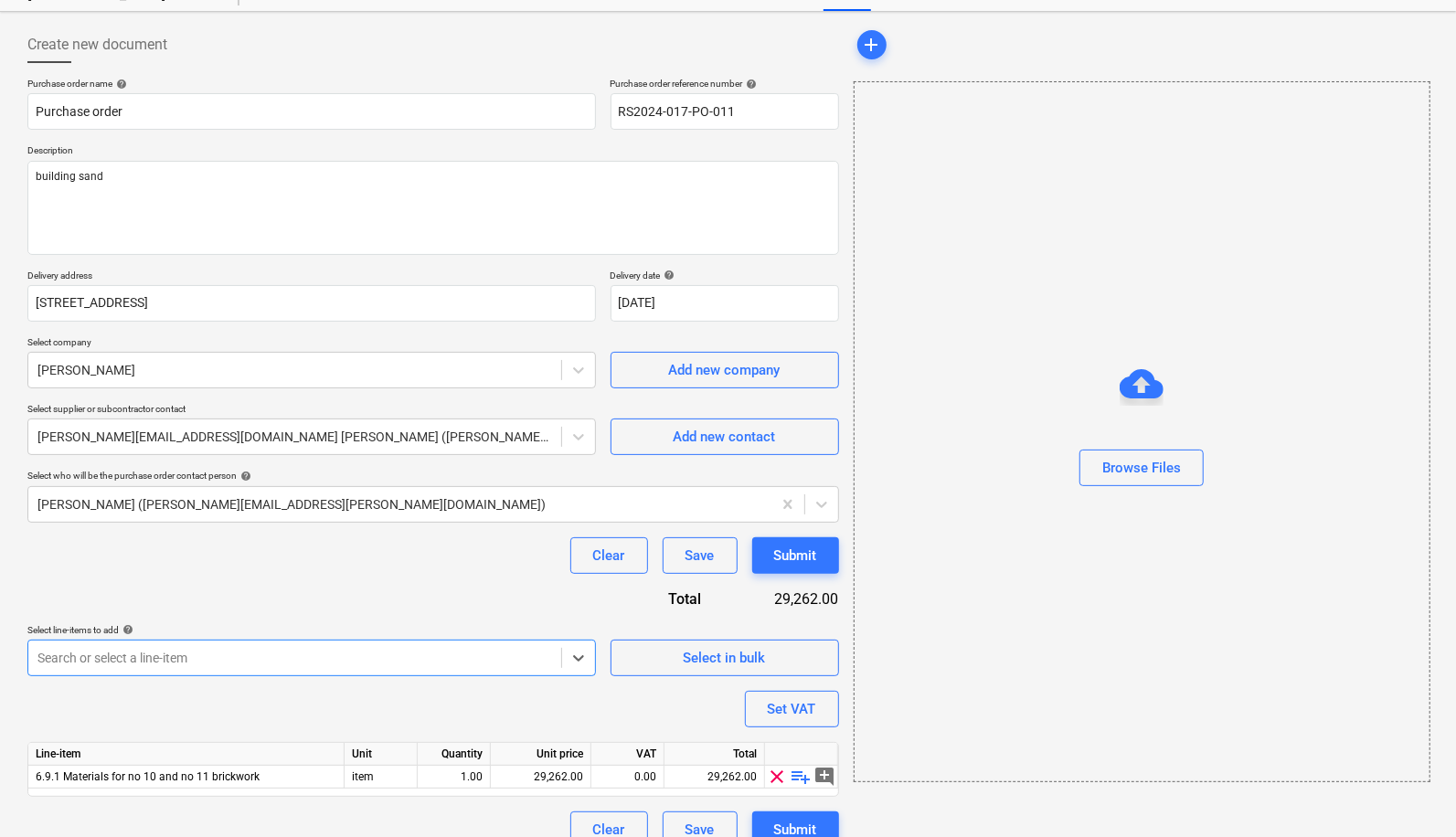
scroll to position [95, 0]
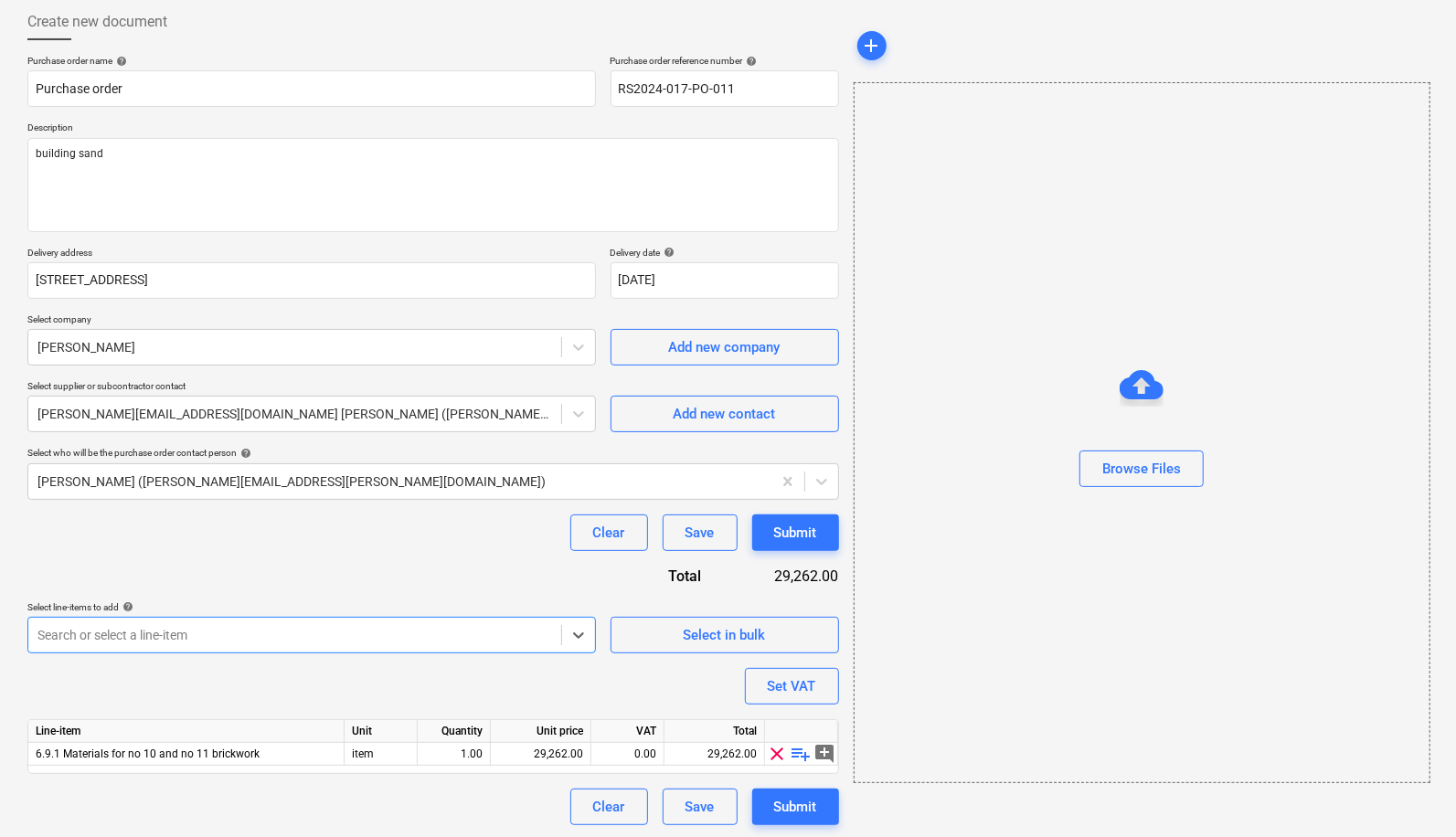
click at [555, 624] on body "Sales Projects Contacts Company Consolidated Invoices Inbox Approvals format_si…" at bounding box center [728, 323] width 1456 height 837
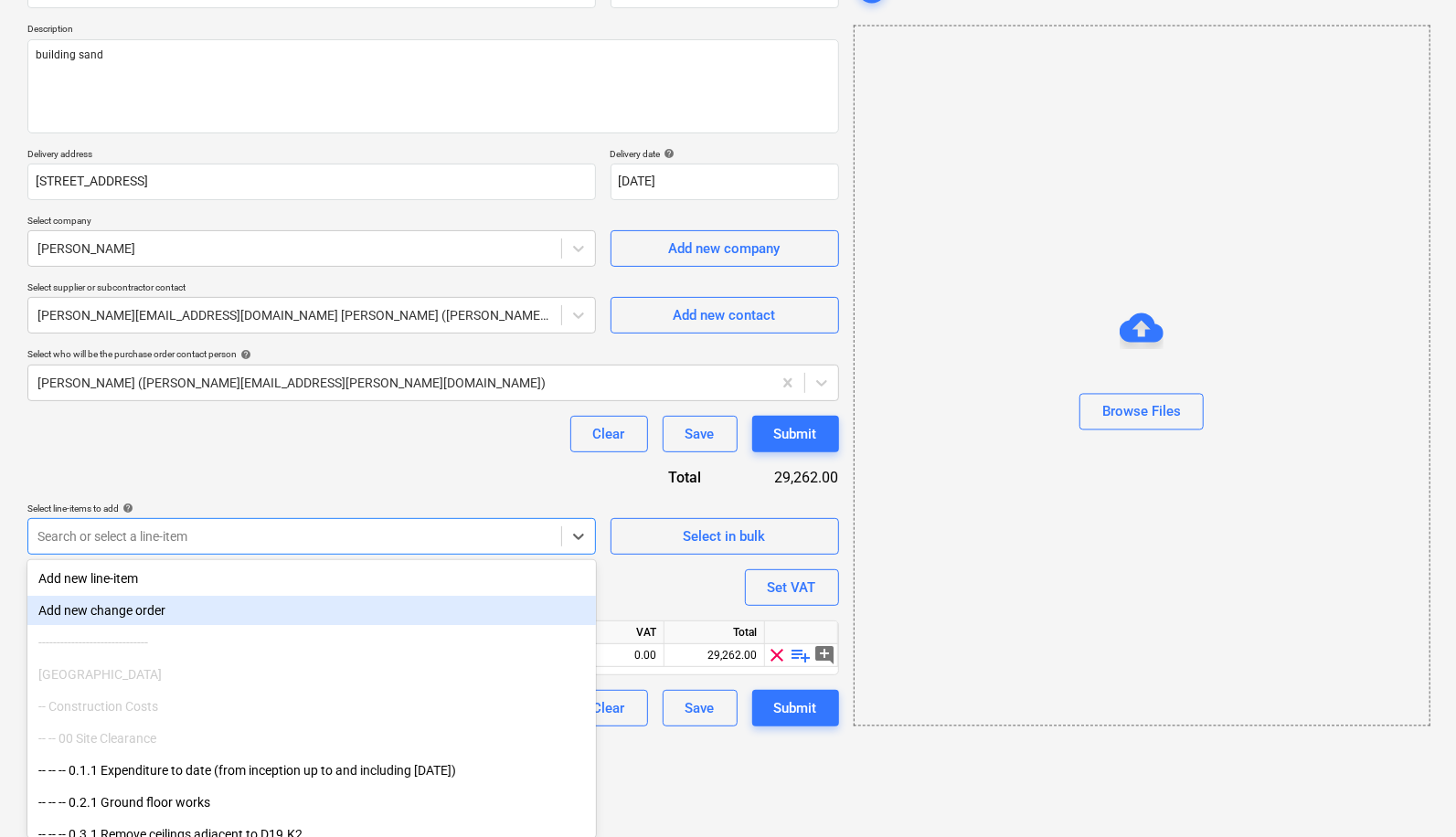
click at [544, 470] on div "Purchase order name help Purchase order Purchase order reference number help RS…" at bounding box center [432, 342] width 812 height 770
type textarea "x"
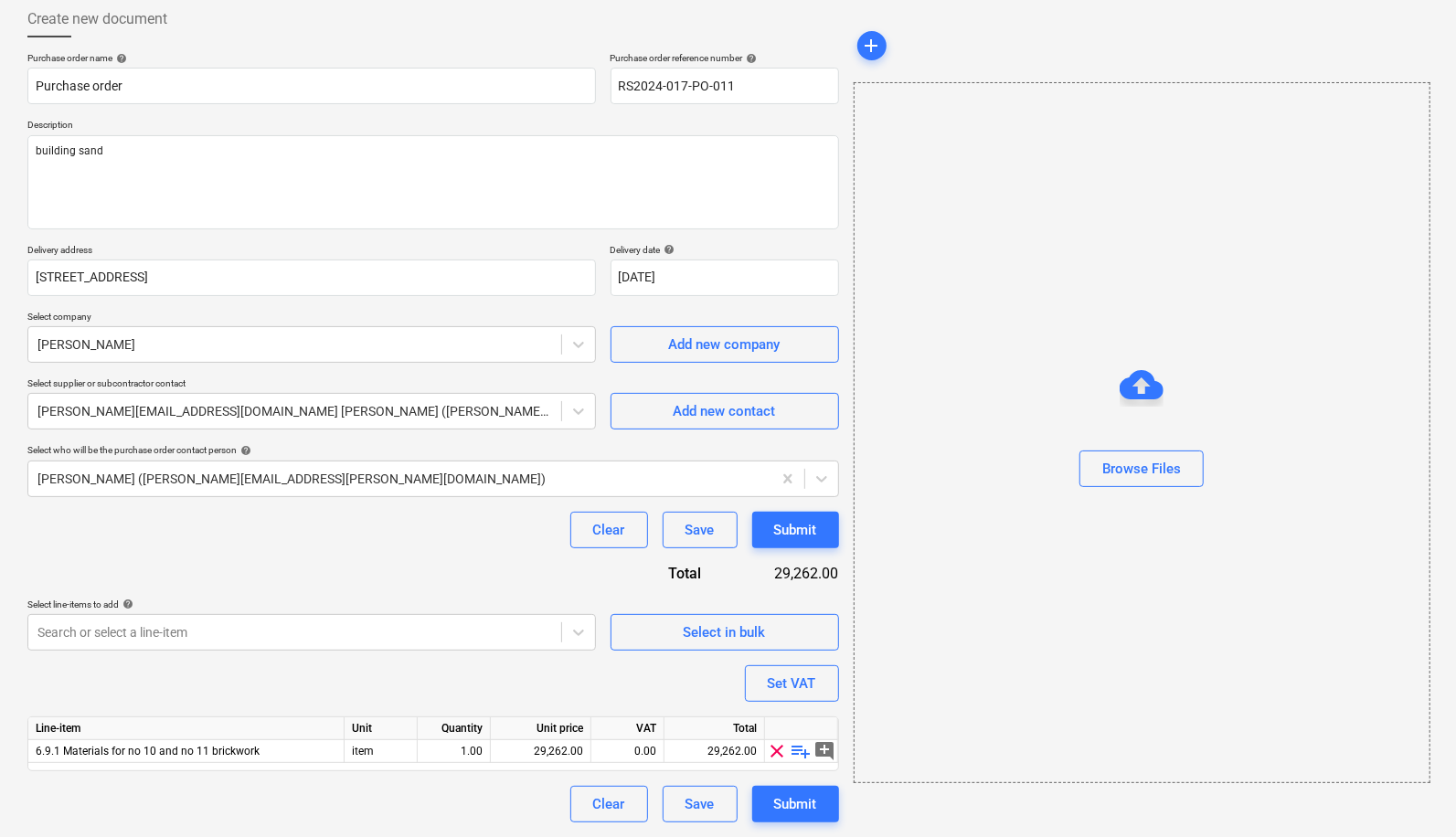
scroll to position [95, 0]
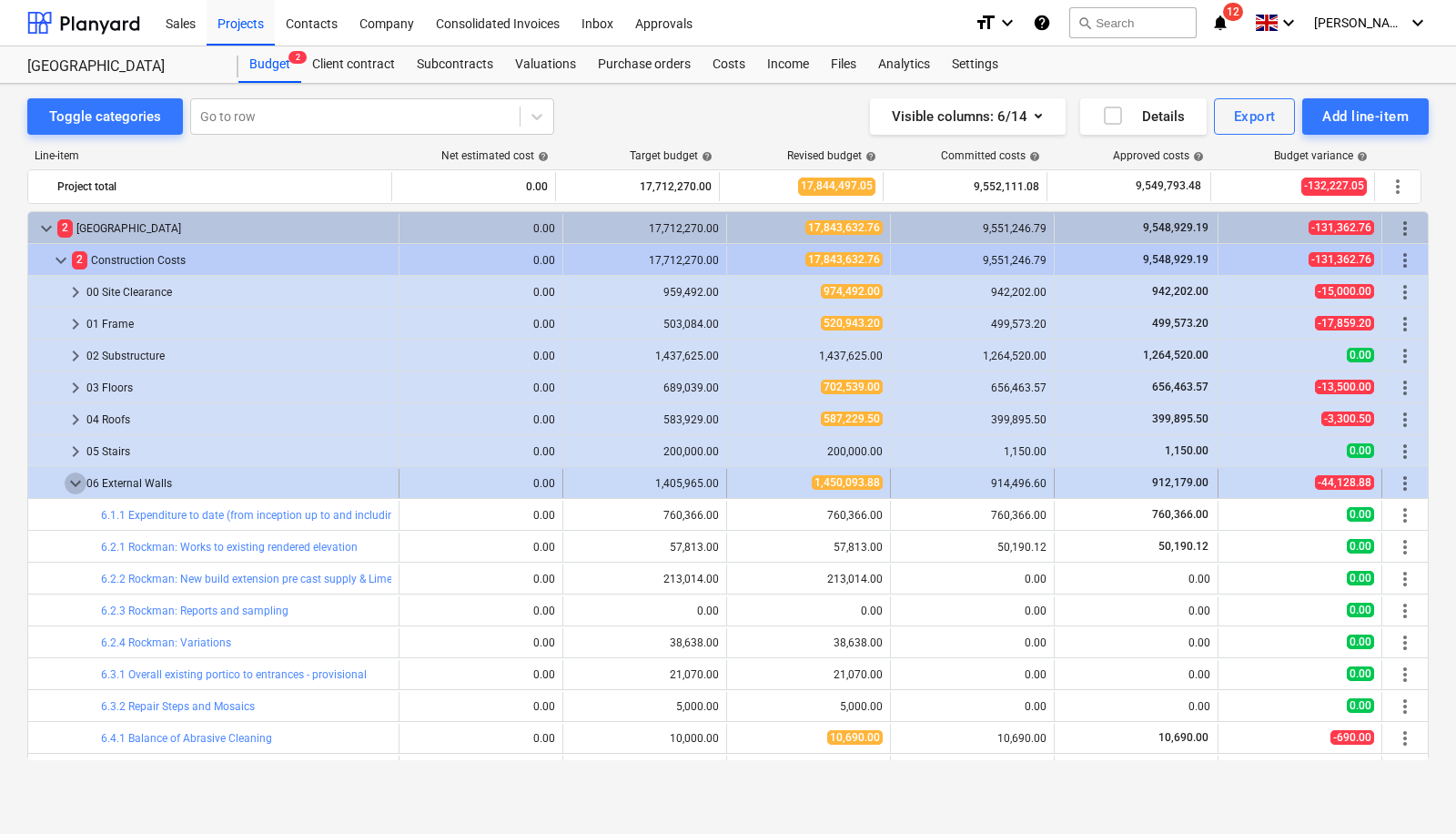
click at [75, 476] on span "keyboard_arrow_down" at bounding box center [75, 483] width 22 height 22
